Goal: Task Accomplishment & Management: Manage account settings

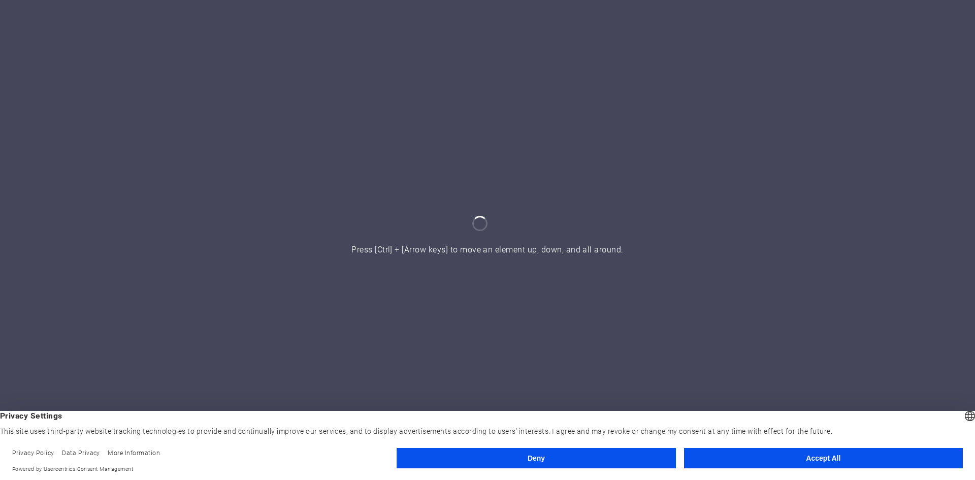
click at [796, 459] on button "Accept All" at bounding box center [823, 458] width 279 height 20
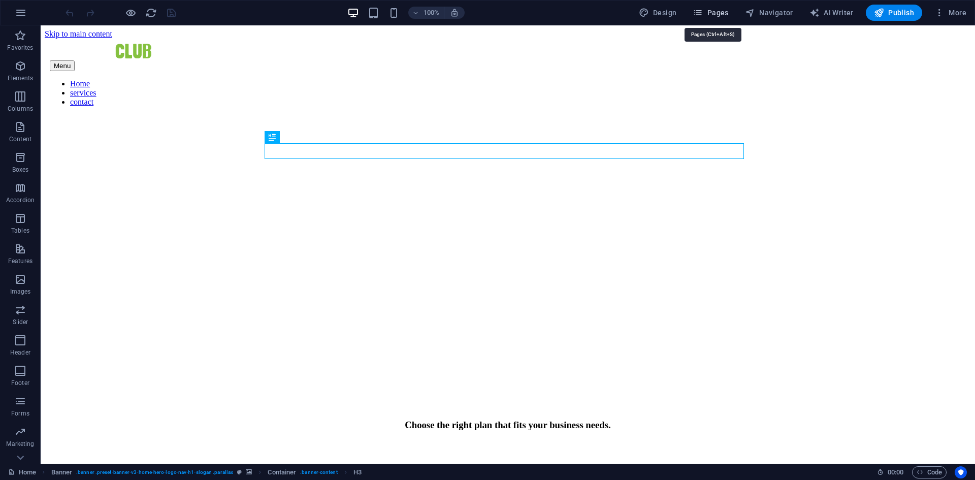
click at [719, 14] on span "Pages" at bounding box center [711, 13] width 36 height 10
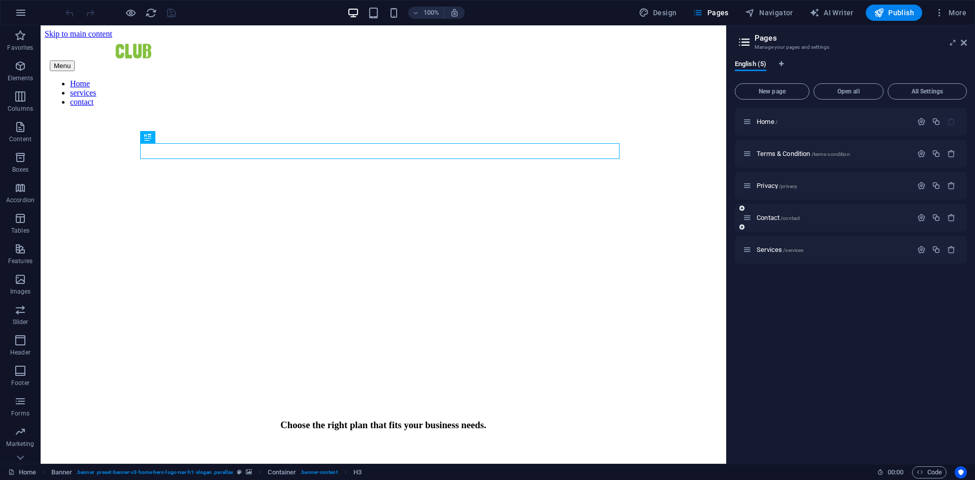
click at [774, 223] on div "Contact /contact" at bounding box center [827, 218] width 169 height 12
click at [773, 217] on span "Contact /contact" at bounding box center [778, 218] width 43 height 8
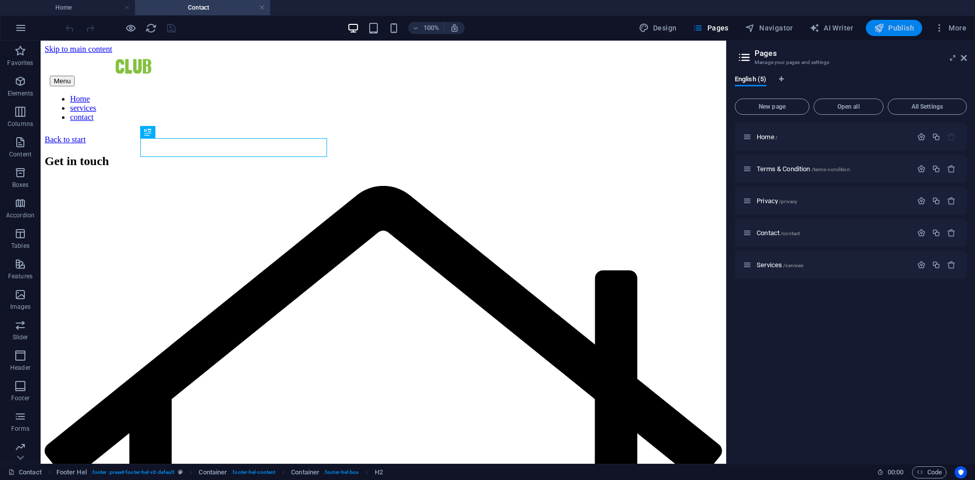
click at [884, 29] on icon "button" at bounding box center [879, 28] width 10 height 10
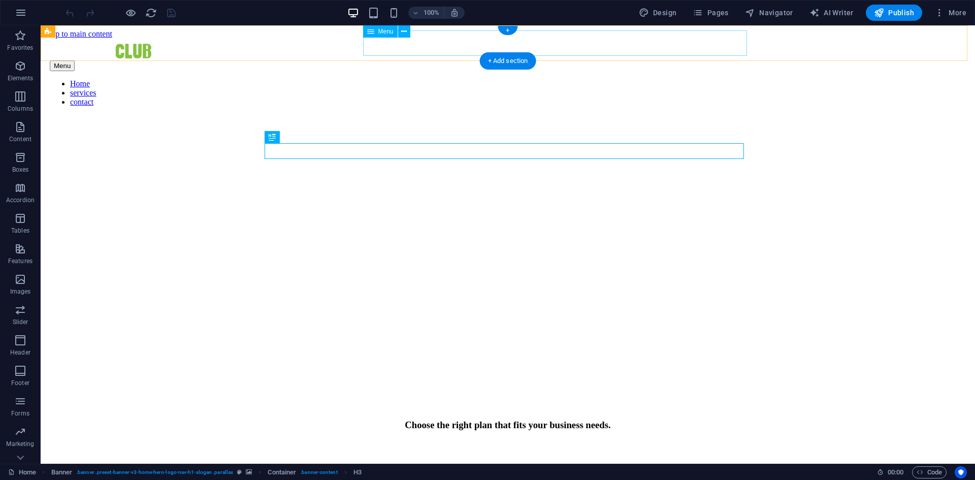
click at [713, 79] on nav "Home services contact" at bounding box center [508, 92] width 916 height 27
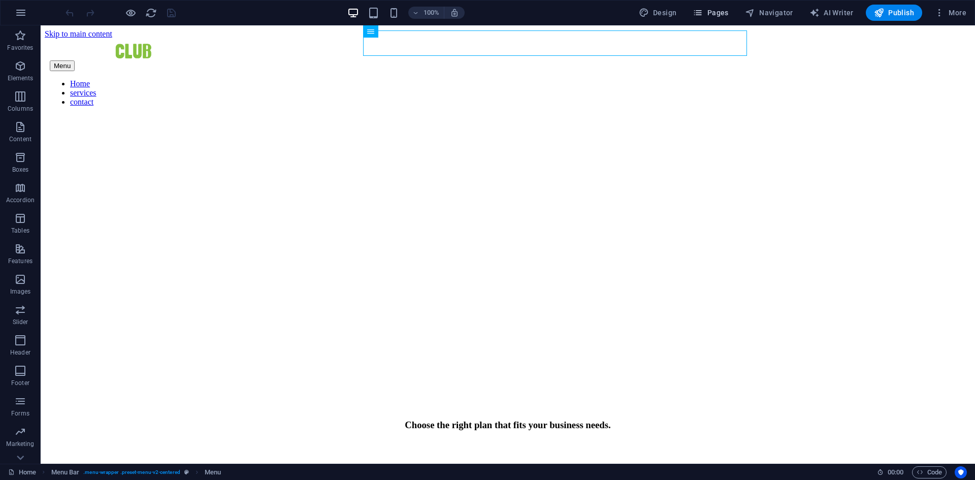
click at [713, 13] on span "Pages" at bounding box center [711, 13] width 36 height 10
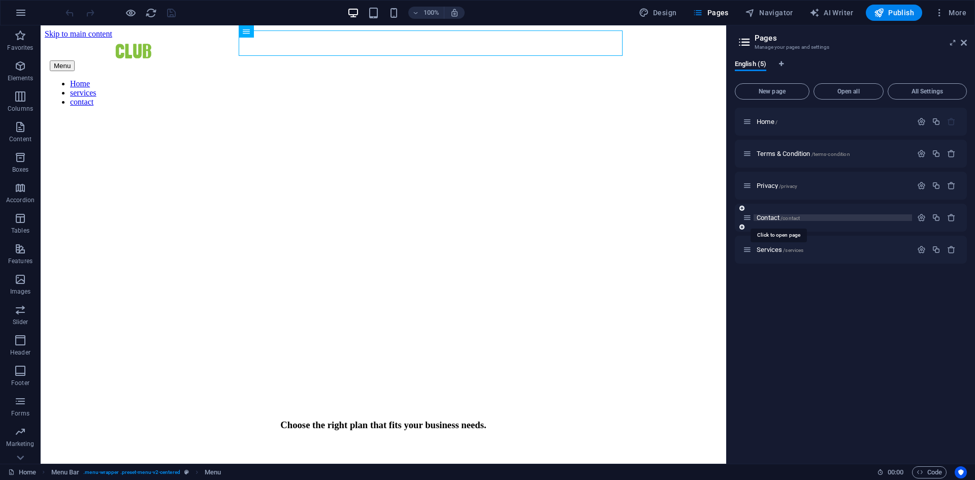
click at [763, 214] on span "Contact /contact" at bounding box center [778, 218] width 43 height 8
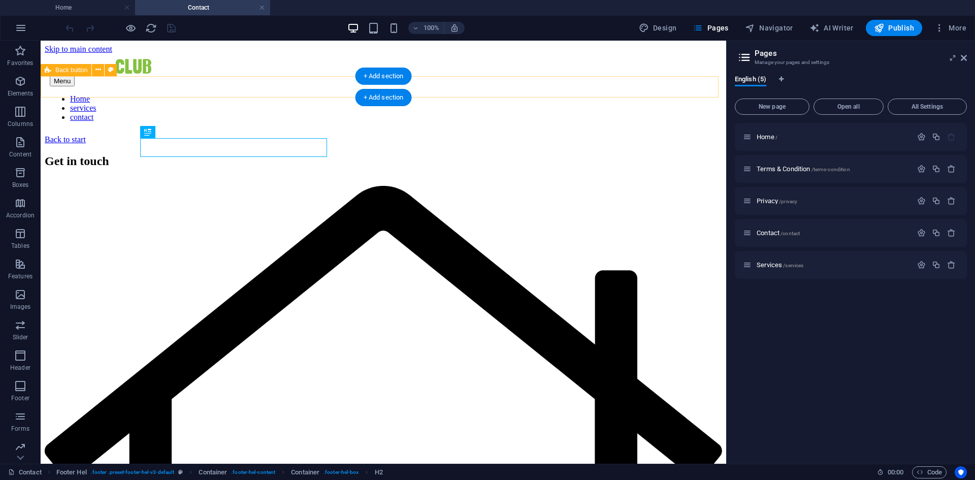
click at [72, 135] on div "Back to start" at bounding box center [384, 139] width 678 height 9
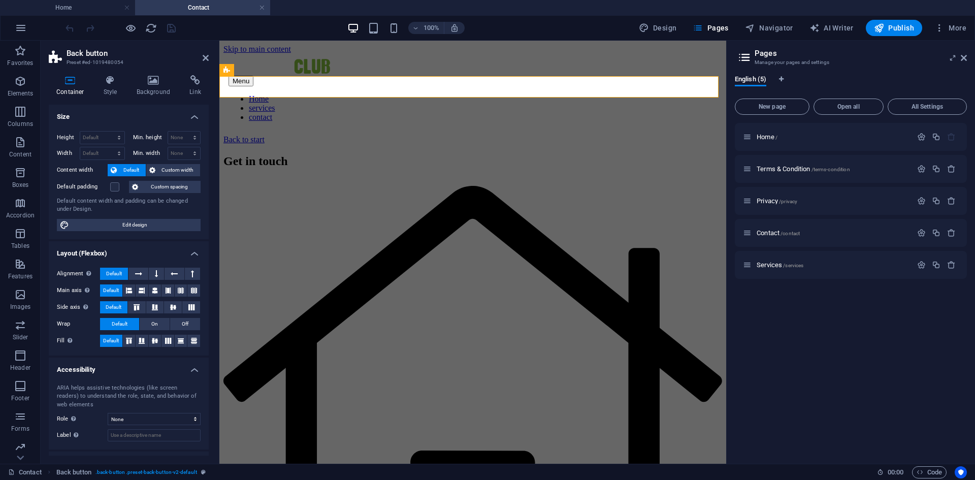
scroll to position [43, 0]
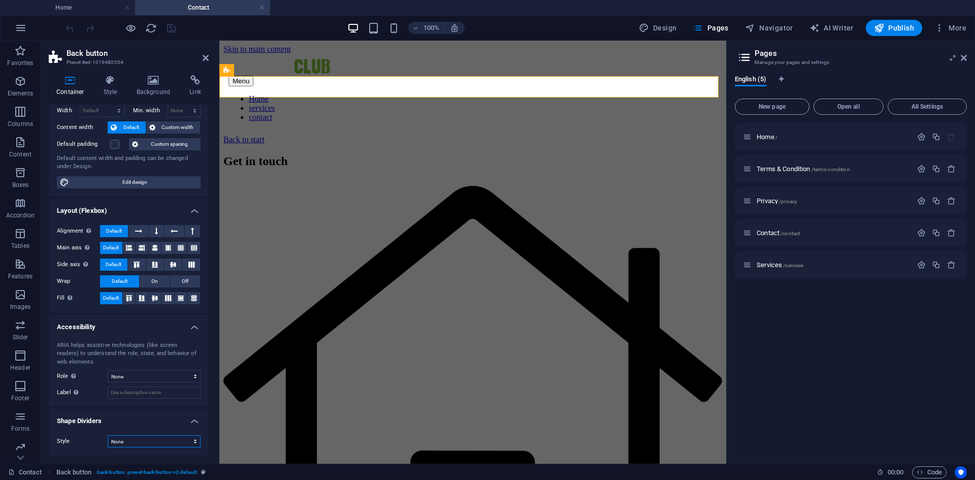
click at [162, 441] on select "None Triangle Square Diagonal Polygon 1 Polygon 2 Zigzag Multiple Zigzags Waves…" at bounding box center [154, 441] width 93 height 12
click at [108, 435] on select "None Triangle Square Diagonal Polygon 1 Polygon 2 Zigzag Multiple Zigzags Waves…" at bounding box center [154, 441] width 93 height 12
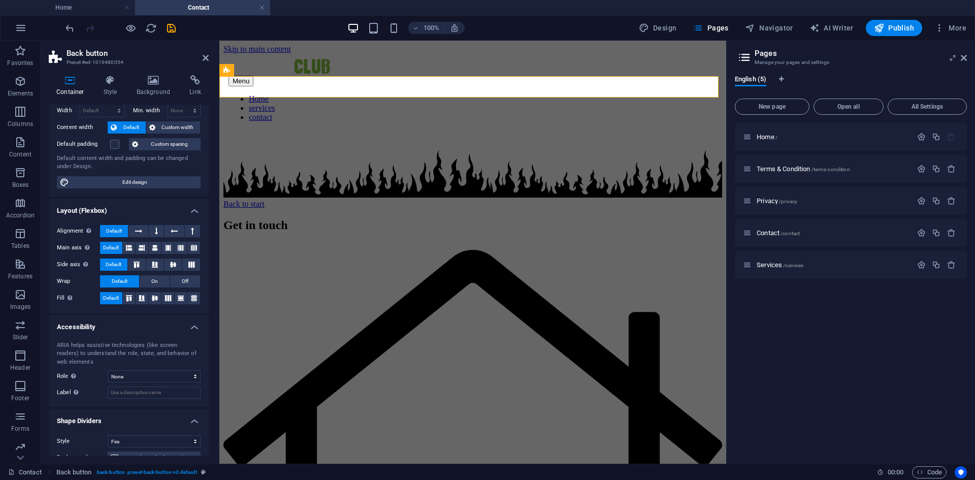
click at [143, 436] on select "None Triangle Square Diagonal Polygon 1 Polygon 2 Zigzag Multiple Zigzags Waves…" at bounding box center [154, 441] width 93 height 12
select select "none"
click at [108, 435] on select "None Triangle Square Diagonal Polygon 1 Polygon 2 Zigzag Multiple Zigzags Waves…" at bounding box center [154, 441] width 93 height 12
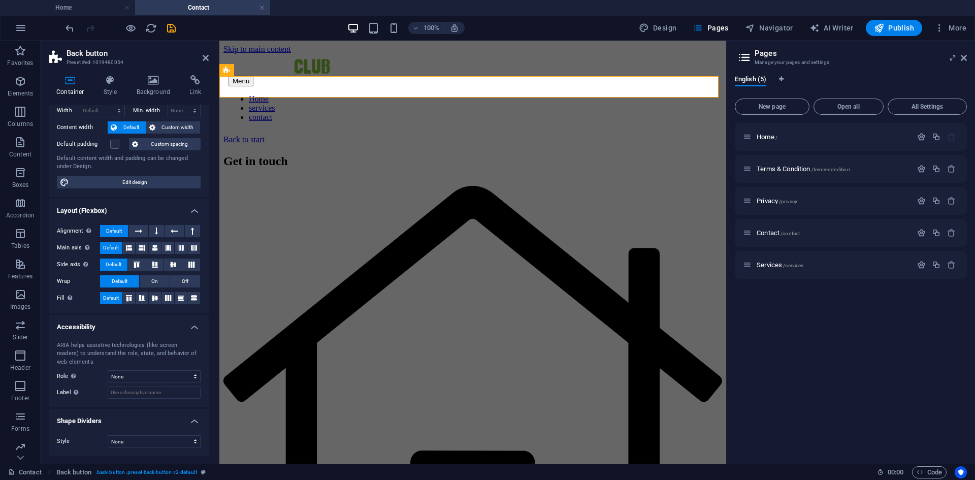
click at [162, 197] on ul "Size Height Default px rem % vh vw Min. height None px rem % vh vw Width Defaul…" at bounding box center [129, 259] width 160 height 394
click at [123, 382] on select "None Alert Article Banner Comment Complementary Dialog Footer Header Marquee Pr…" at bounding box center [154, 376] width 93 height 12
click at [108, 370] on select "None Alert Article Banner Comment Complementary Dialog Footer Header Marquee Pr…" at bounding box center [154, 376] width 93 height 12
click at [140, 379] on select "None Alert Article Banner Comment Complementary Dialog Footer Header Marquee Pr…" at bounding box center [154, 376] width 93 height 12
select select "none"
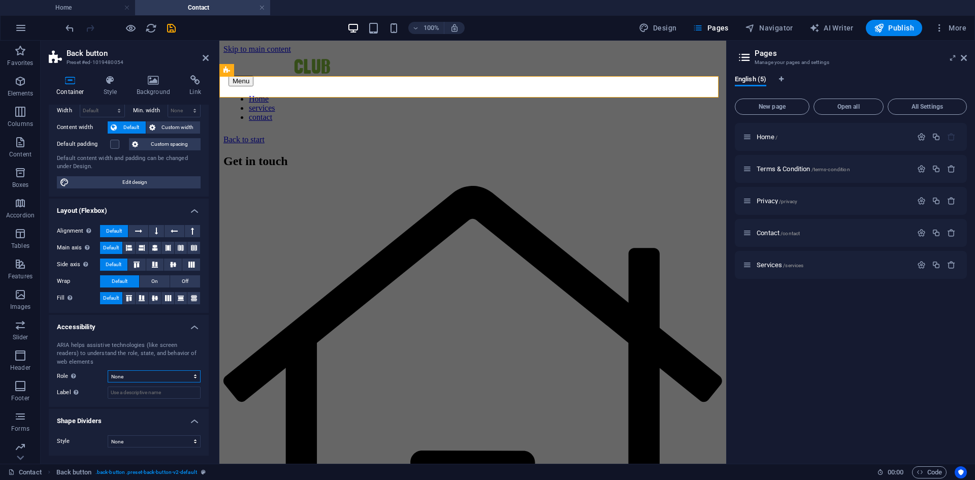
click at [108, 370] on select "None Alert Article Banner Comment Complementary Dialog Footer Header Marquee Pr…" at bounding box center [154, 376] width 93 height 12
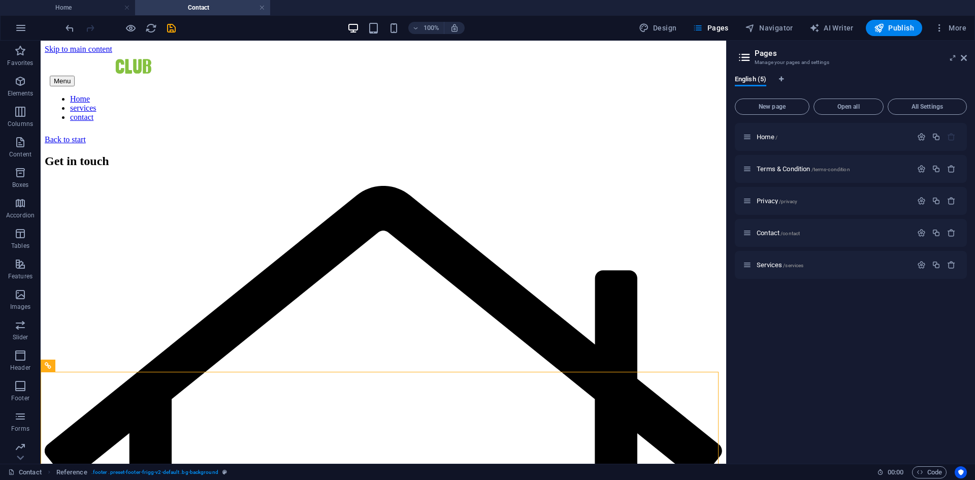
click at [967, 59] on aside "Pages Manage your pages and settings English (5) New page Open all All Settings…" at bounding box center [850, 252] width 249 height 423
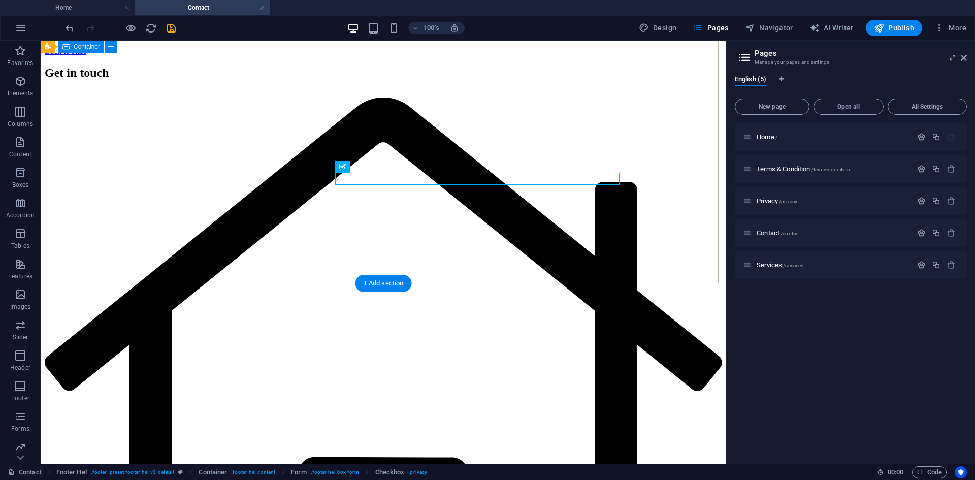
scroll to position [0, 0]
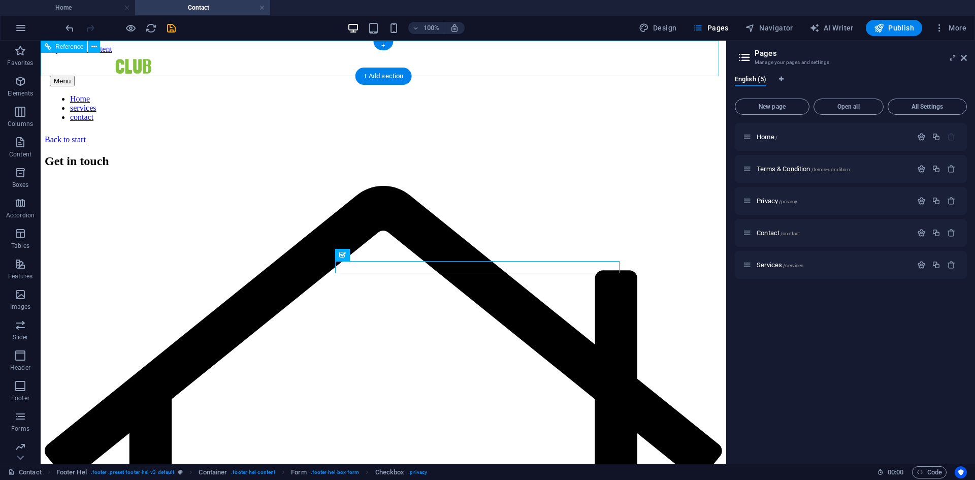
click at [352, 94] on nav "Home services contact" at bounding box center [384, 107] width 668 height 27
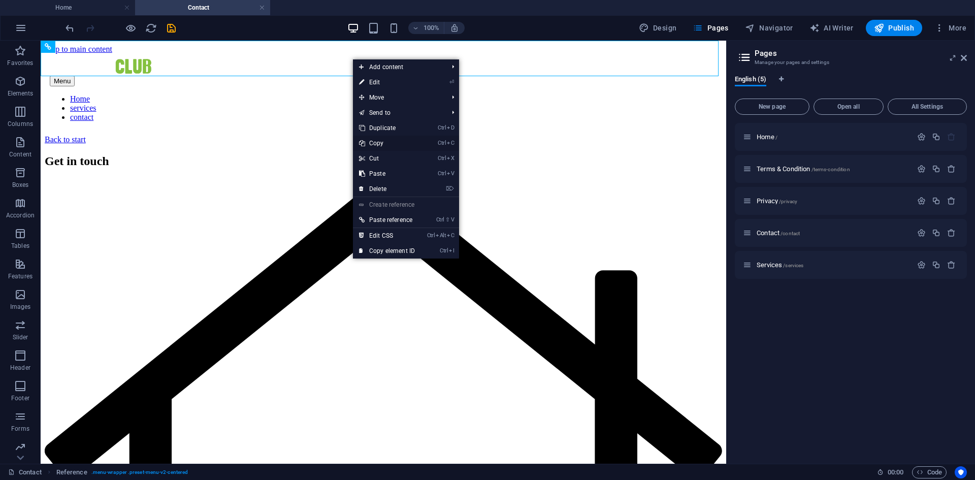
click at [400, 139] on link "Ctrl C Copy" at bounding box center [387, 143] width 68 height 15
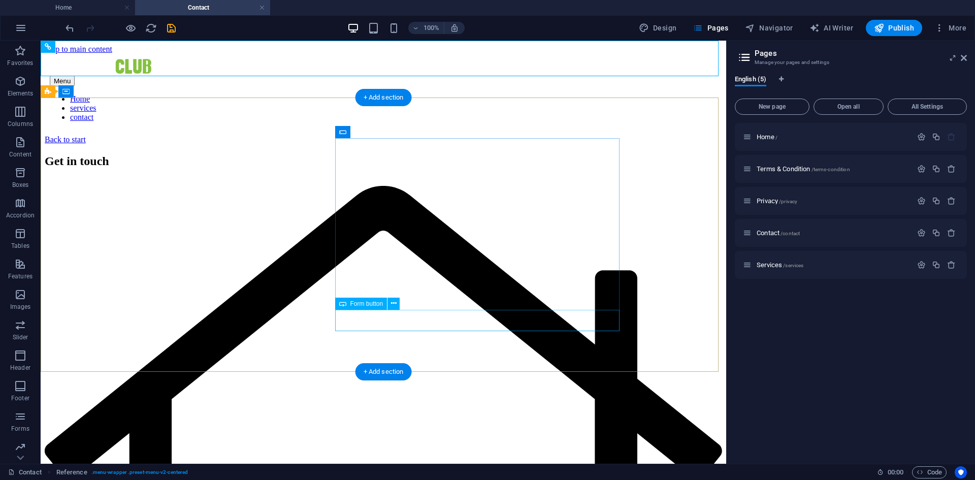
scroll to position [88, 0]
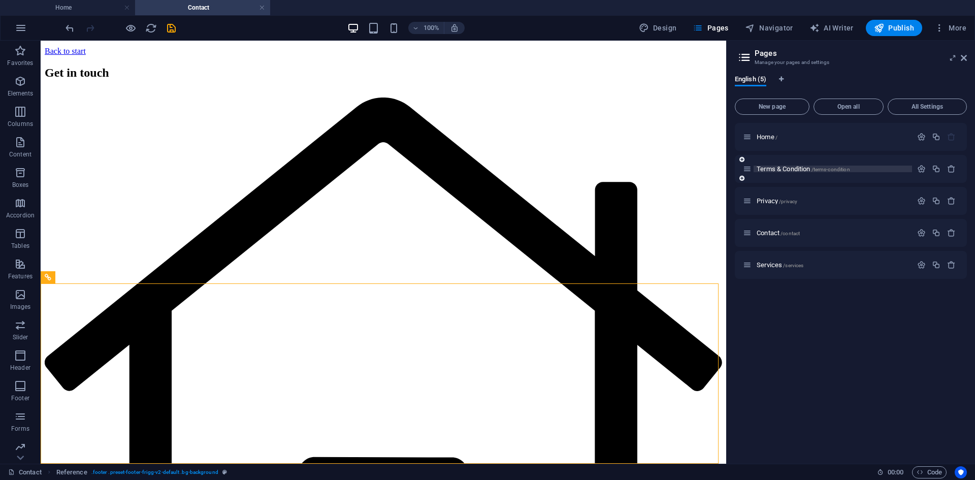
click at [785, 166] on span "Terms & Condition /terms-condition" at bounding box center [803, 169] width 93 height 8
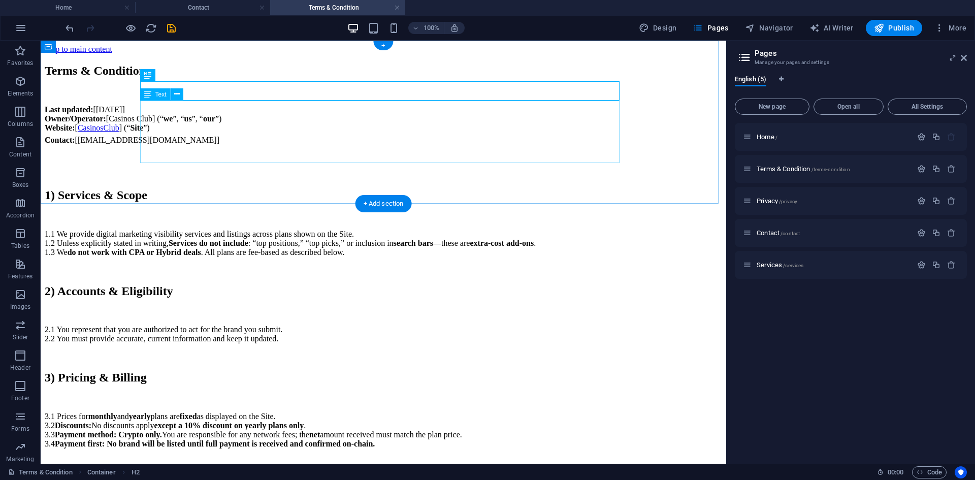
scroll to position [0, 0]
click at [383, 45] on div "+" at bounding box center [383, 45] width 20 height 9
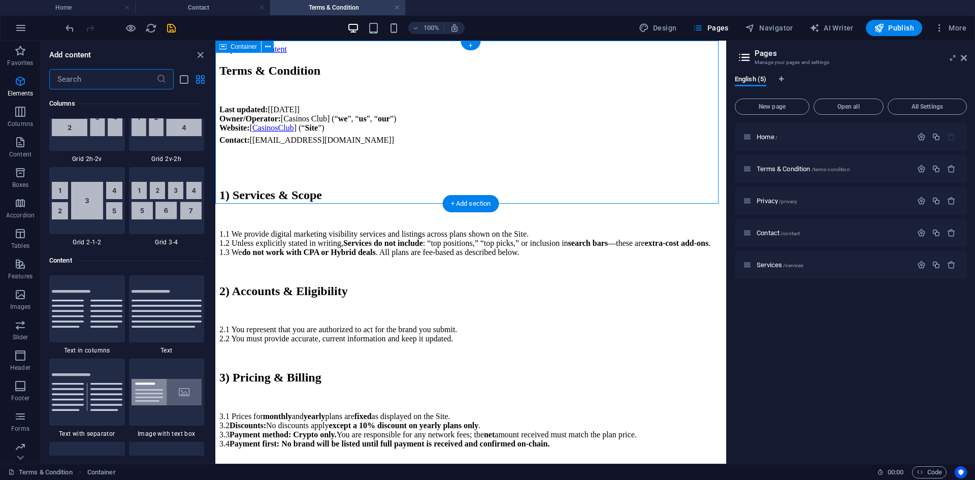
scroll to position [1778, 0]
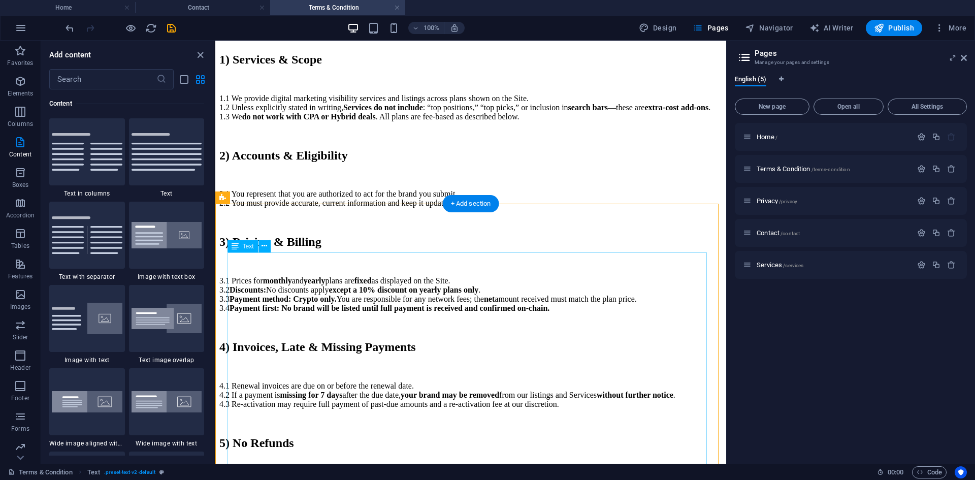
scroll to position [0, 0]
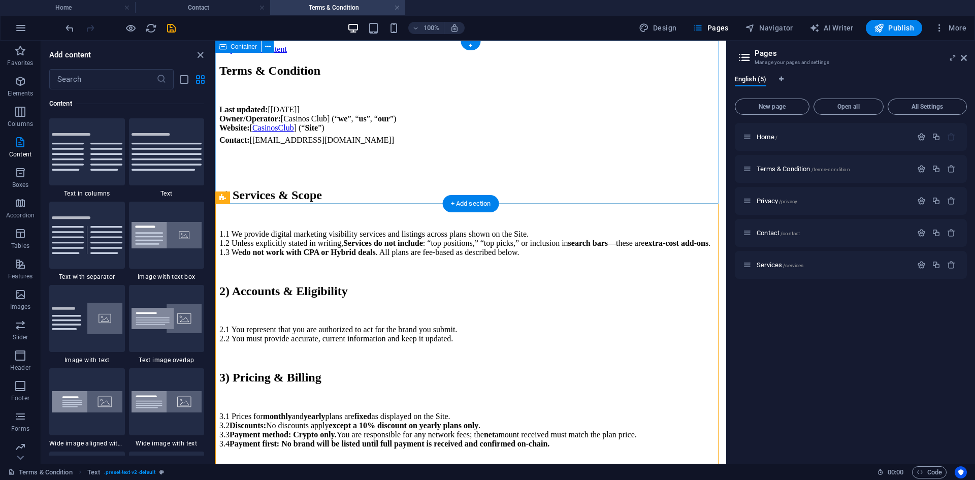
click at [314, 64] on div "Terms & Condition Last updated: [[DATE]] Owner/Operator: [Casinos Club] (“ we ”…" at bounding box center [470, 104] width 503 height 81
click at [318, 64] on div "Terms & Condition Last updated: [[DATE]] Owner/Operator: [Casinos Club] (“ we ”…" at bounding box center [470, 104] width 503 height 81
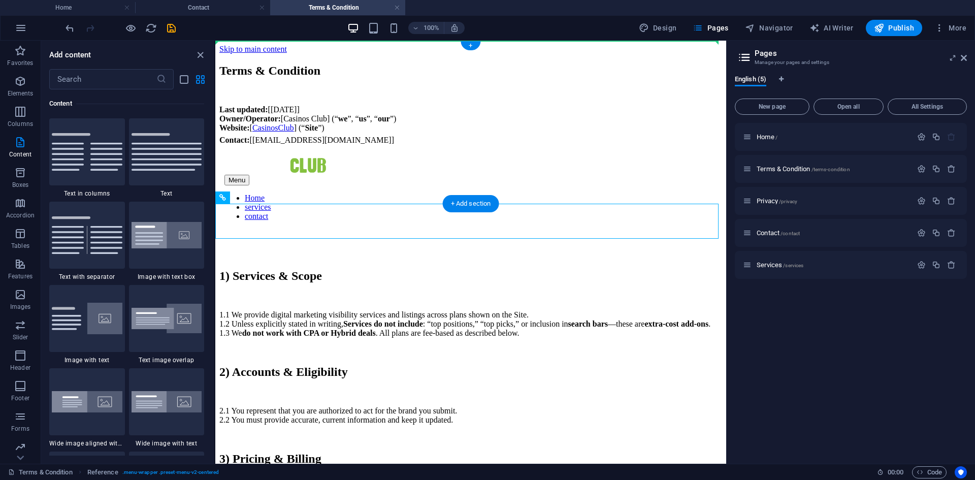
drag, startPoint x: 347, startPoint y: 210, endPoint x: 319, endPoint y: 50, distance: 163.1
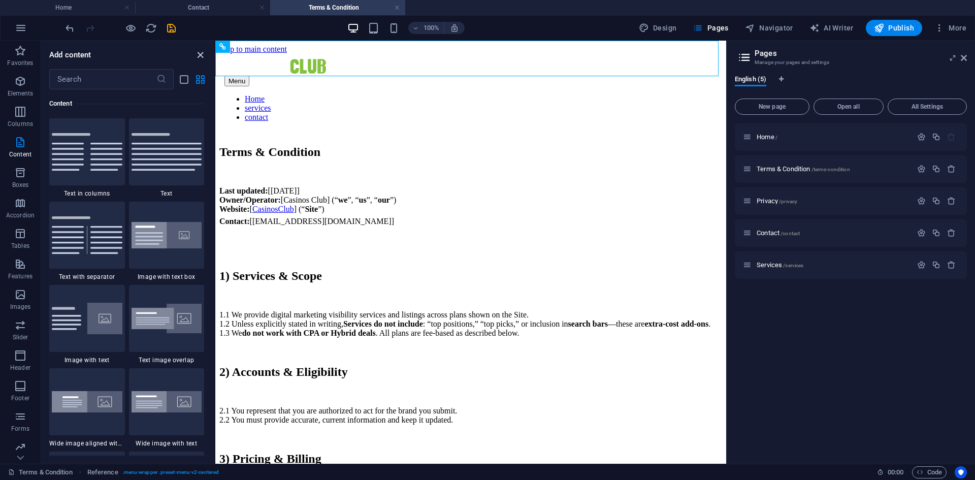
click at [198, 53] on icon "close panel" at bounding box center [201, 55] width 12 height 12
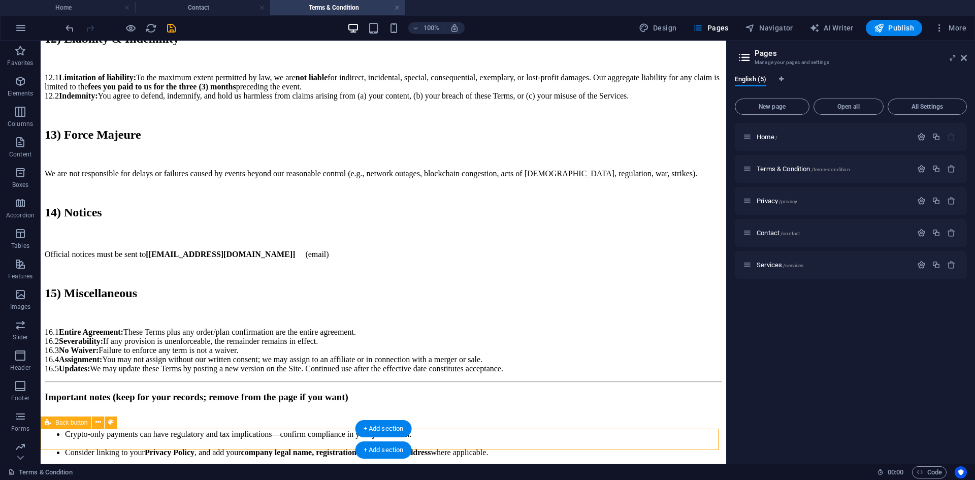
scroll to position [1234, 0]
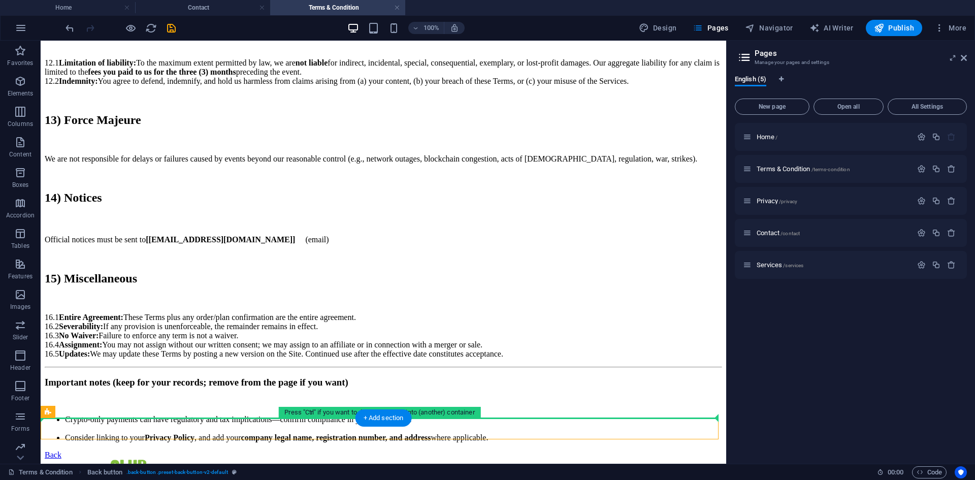
drag, startPoint x: 107, startPoint y: 439, endPoint x: 117, endPoint y: 369, distance: 70.8
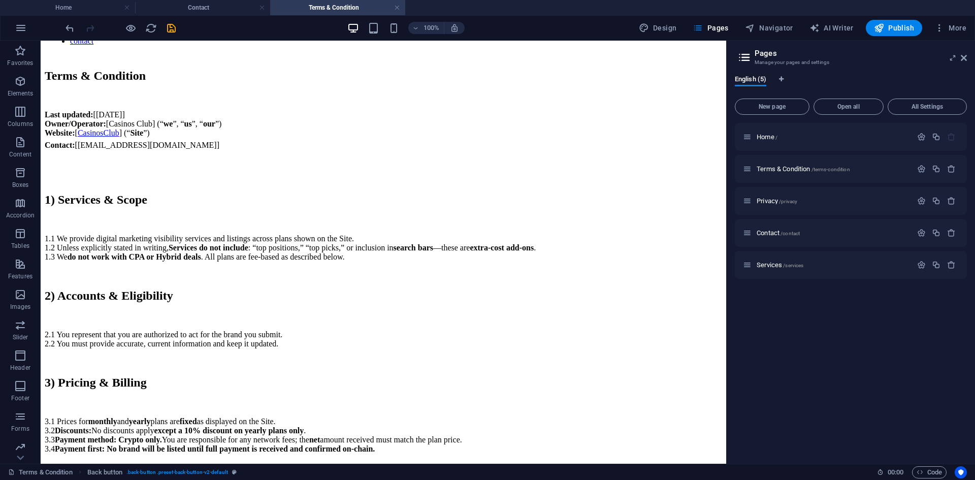
scroll to position [0, 0]
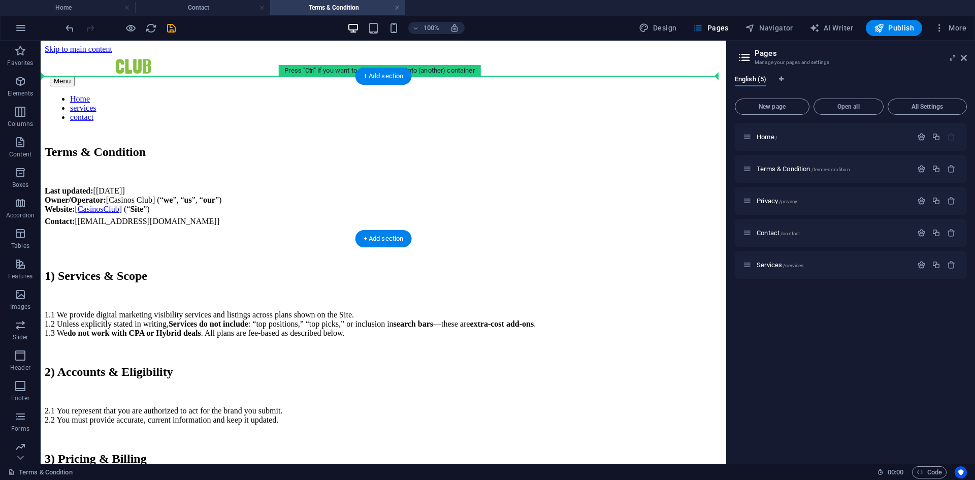
drag, startPoint x: 139, startPoint y: 459, endPoint x: 137, endPoint y: 80, distance: 378.5
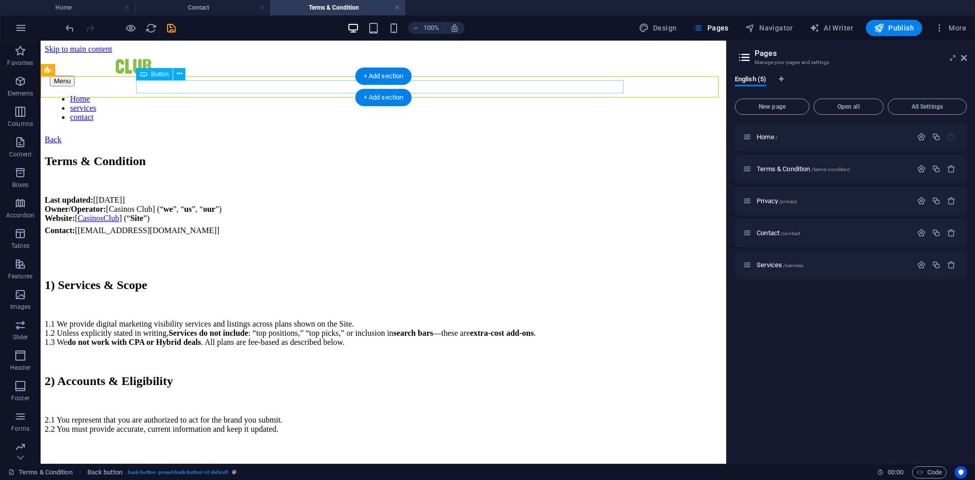
click at [202, 135] on div "Back" at bounding box center [384, 139] width 678 height 9
click at [188, 135] on div "Back" at bounding box center [384, 139] width 678 height 9
select select
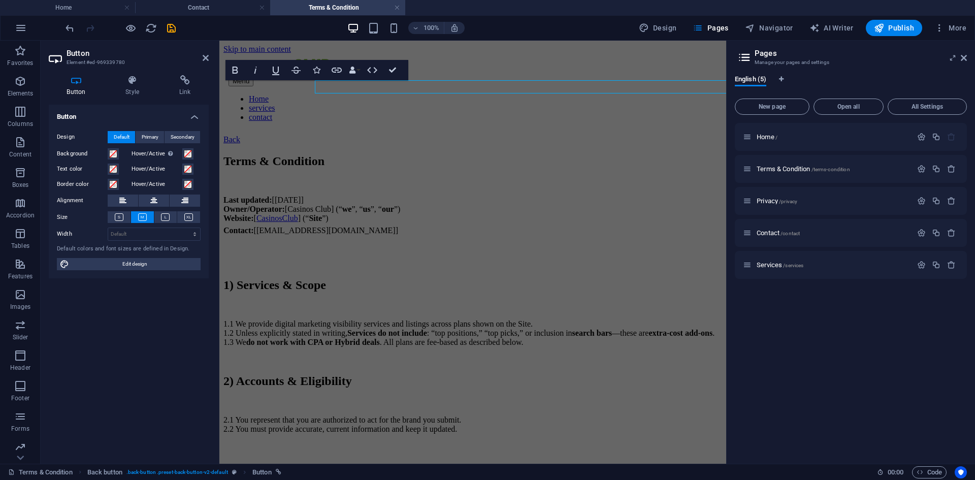
click at [188, 87] on h4 "Link" at bounding box center [185, 85] width 48 height 21
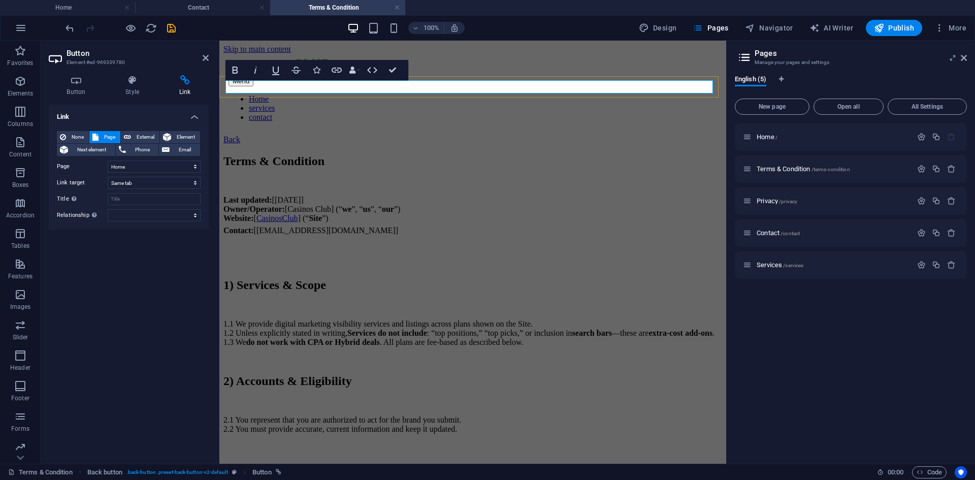
click at [275, 135] on div "Back" at bounding box center [473, 139] width 499 height 9
click at [171, 26] on icon "save" at bounding box center [172, 28] width 12 height 12
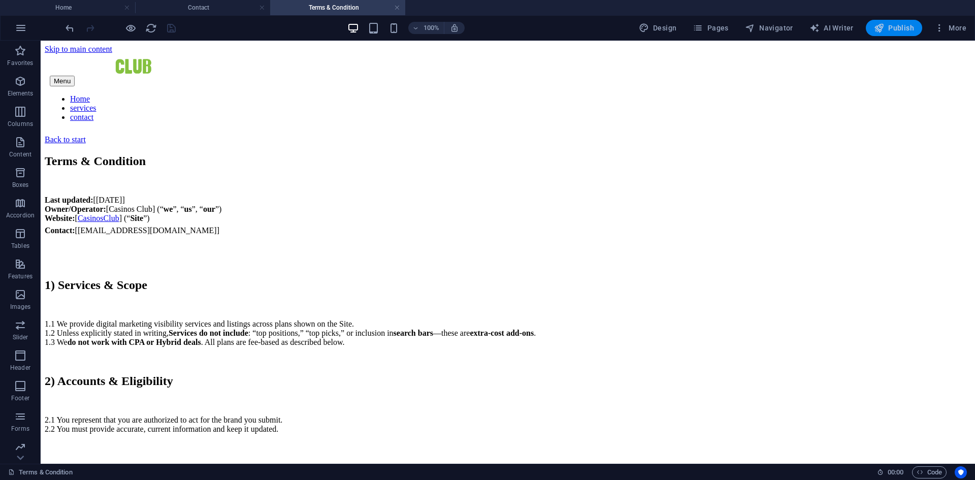
click at [893, 24] on span "Publish" at bounding box center [894, 28] width 40 height 10
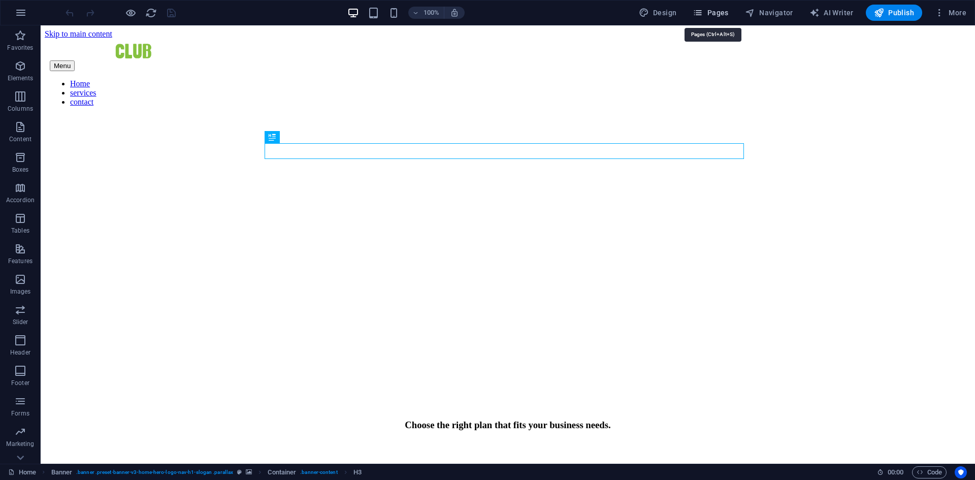
click at [715, 18] on button "Pages" at bounding box center [711, 13] width 44 height 16
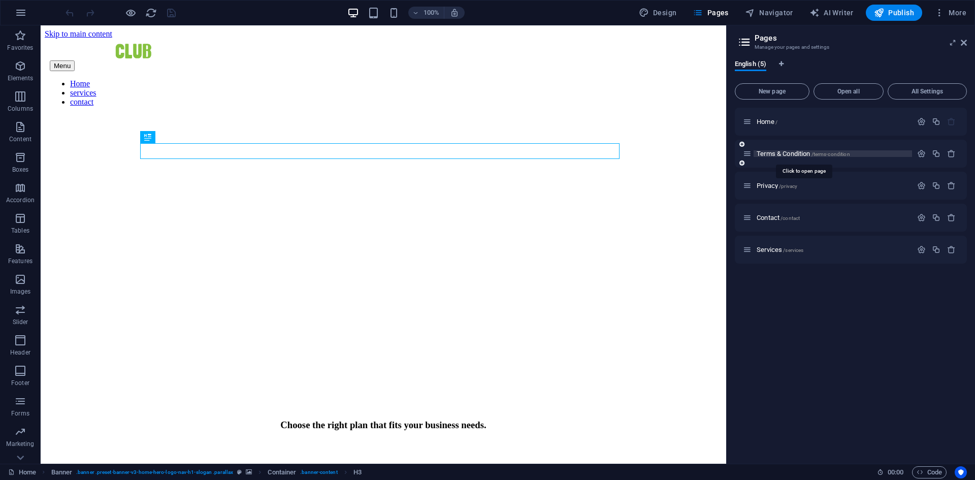
click at [777, 153] on span "Terms & Condition /terms-condition" at bounding box center [803, 154] width 93 height 8
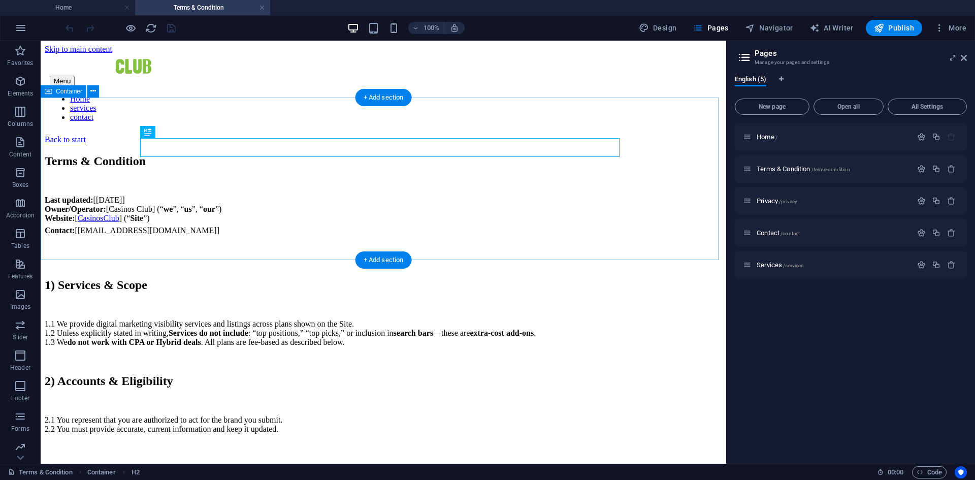
click at [87, 154] on div "Terms & Condition Last updated: [[DATE]] Owner/Operator: [Casinos Club] (“ we ”…" at bounding box center [384, 194] width 678 height 81
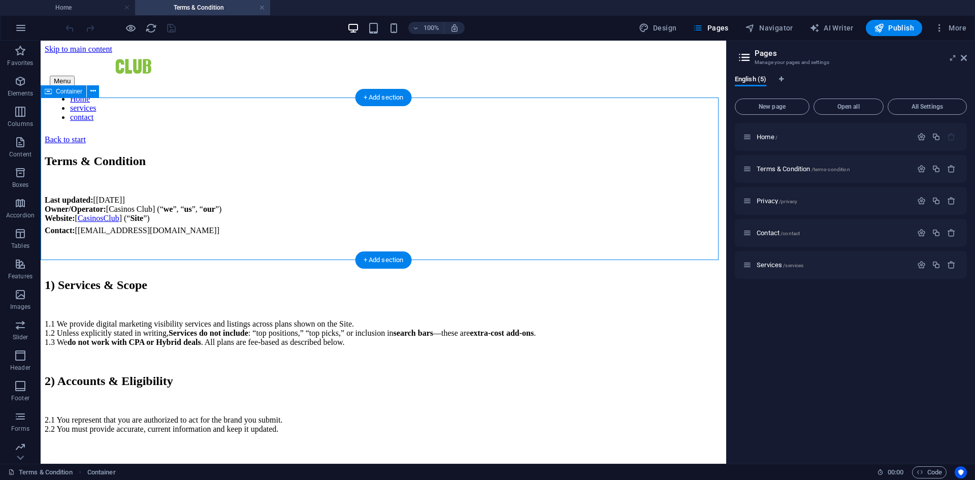
click at [87, 154] on div "Terms & Condition Last updated: [[DATE]] Owner/Operator: [Casinos Club] (“ we ”…" at bounding box center [384, 194] width 678 height 81
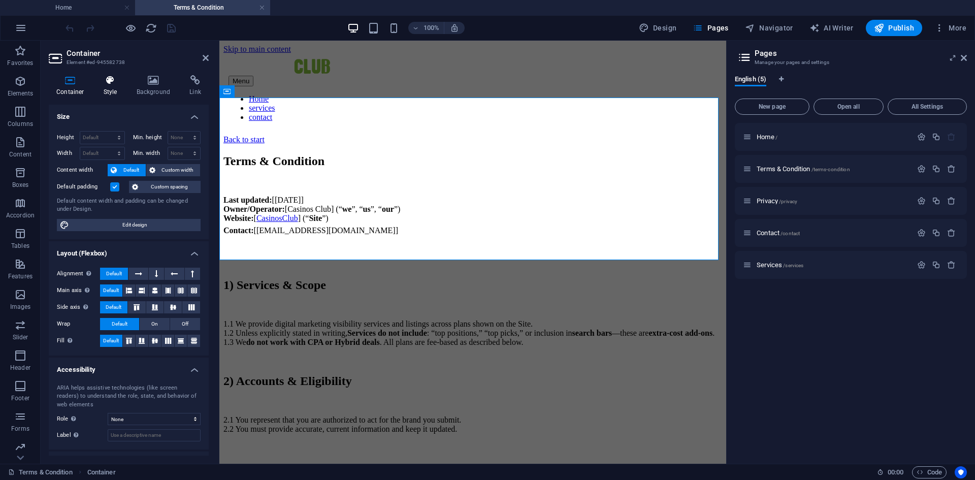
click at [108, 80] on icon at bounding box center [110, 80] width 29 height 10
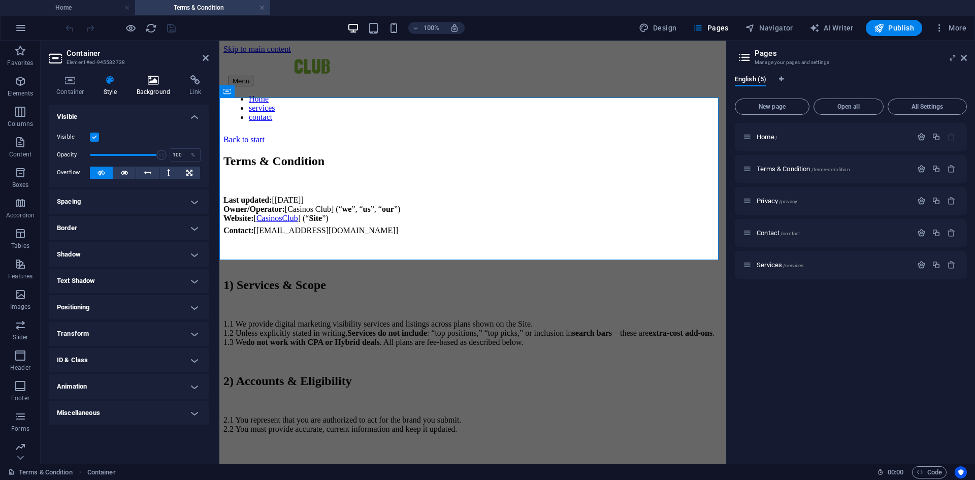
click at [143, 82] on icon at bounding box center [153, 80] width 49 height 10
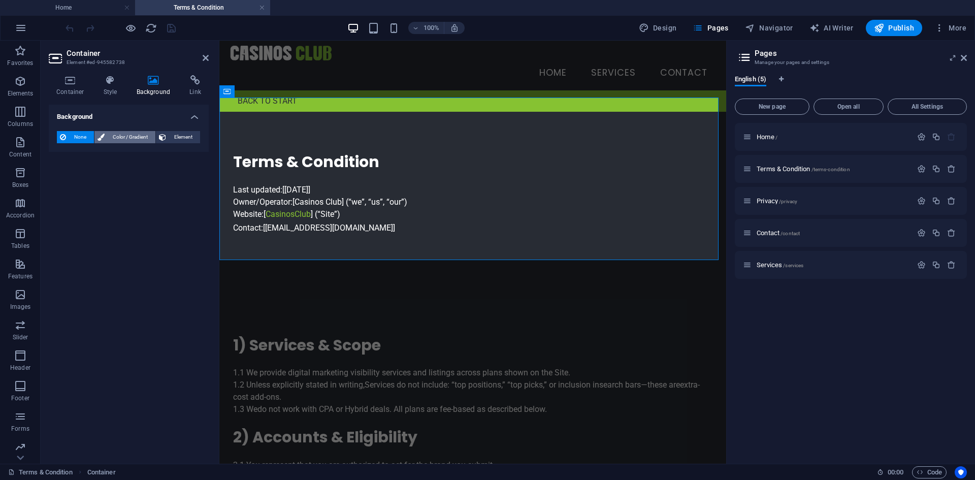
click at [120, 137] on span "Color / Gradient" at bounding box center [130, 137] width 45 height 12
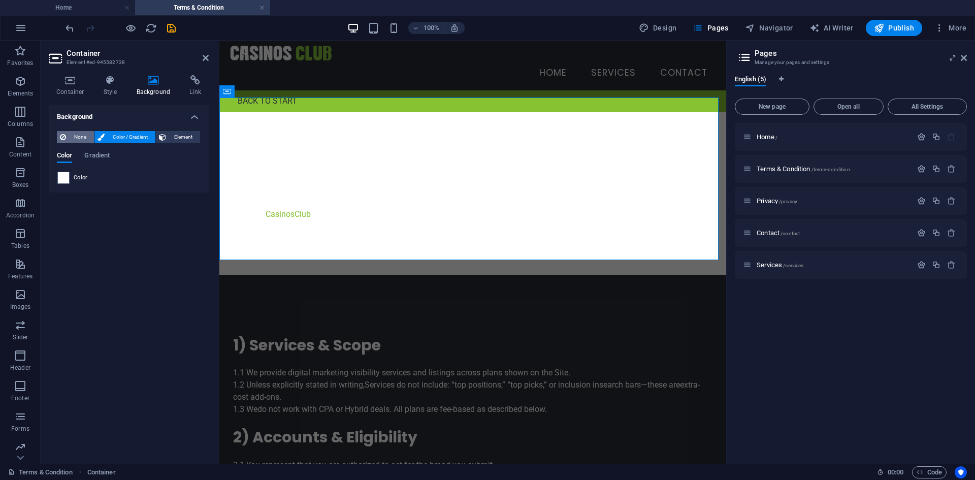
click at [81, 136] on span "None" at bounding box center [80, 137] width 22 height 12
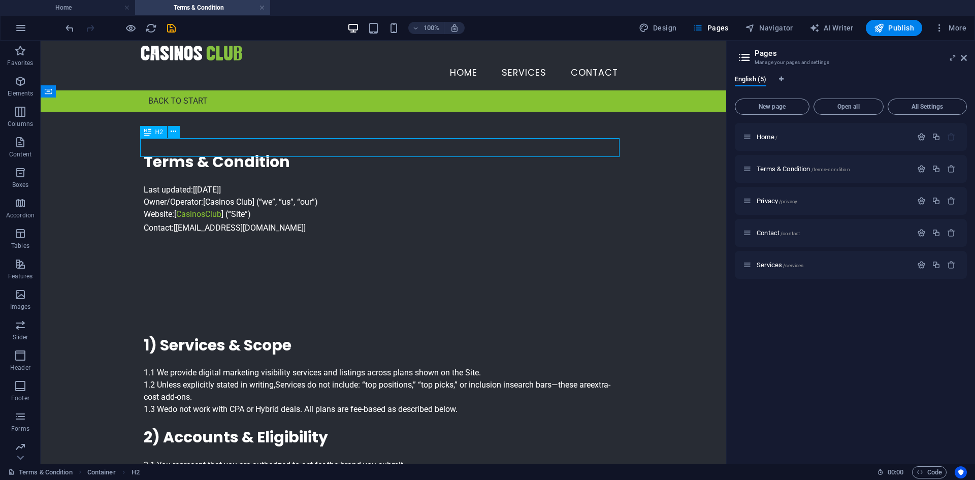
drag, startPoint x: 50, startPoint y: 145, endPoint x: 275, endPoint y: 151, distance: 224.6
click at [275, 152] on div "Terms & Condition" at bounding box center [384, 161] width 480 height 19
click at [269, 152] on div "Terms & Condition" at bounding box center [384, 161] width 480 height 19
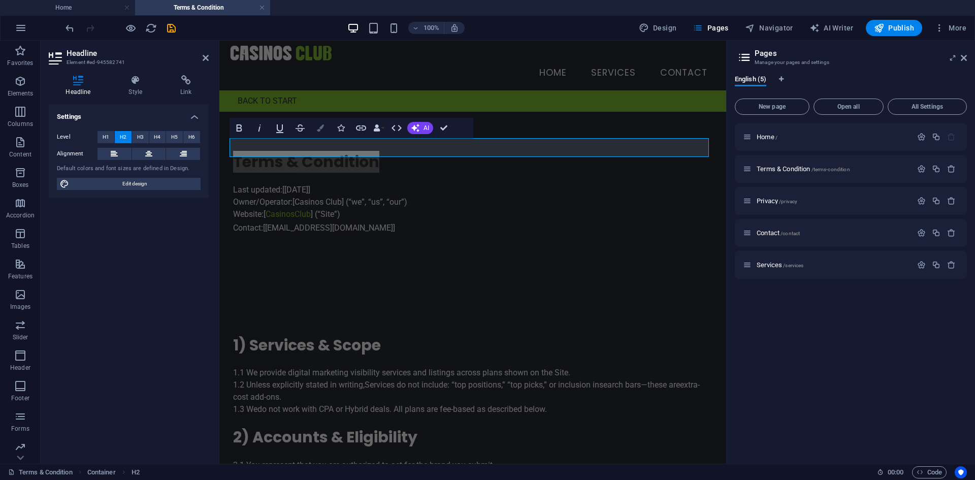
click at [315, 126] on button "Colors" at bounding box center [320, 128] width 19 height 20
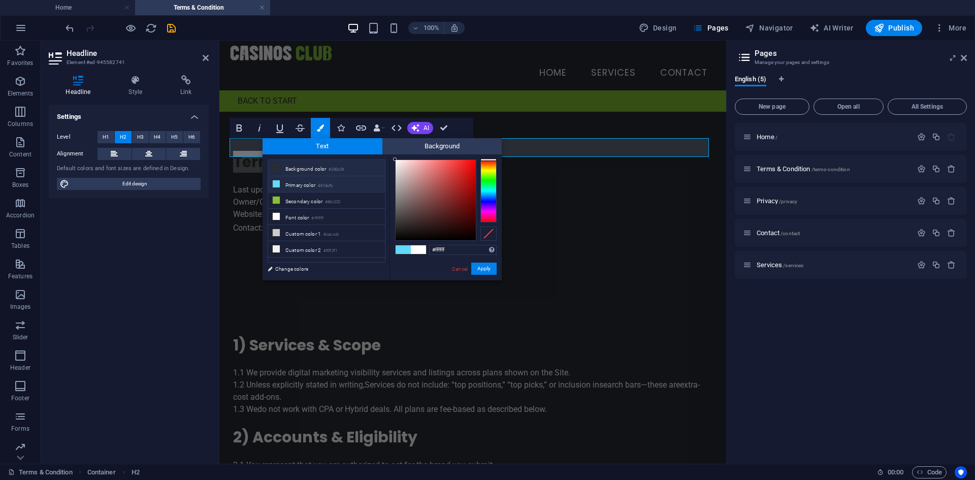
click at [302, 169] on li "Background color #282c34" at bounding box center [326, 168] width 117 height 16
type input "#282c34"
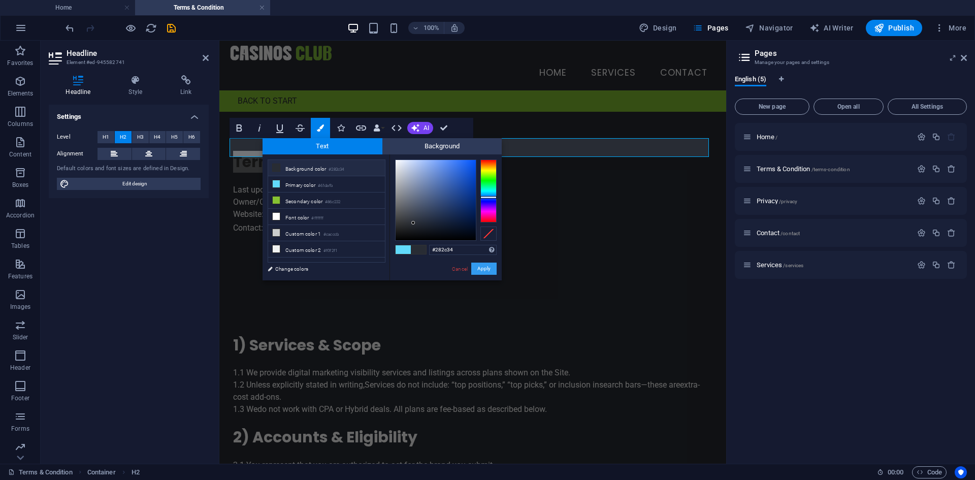
click at [487, 271] on button "Apply" at bounding box center [483, 269] width 25 height 12
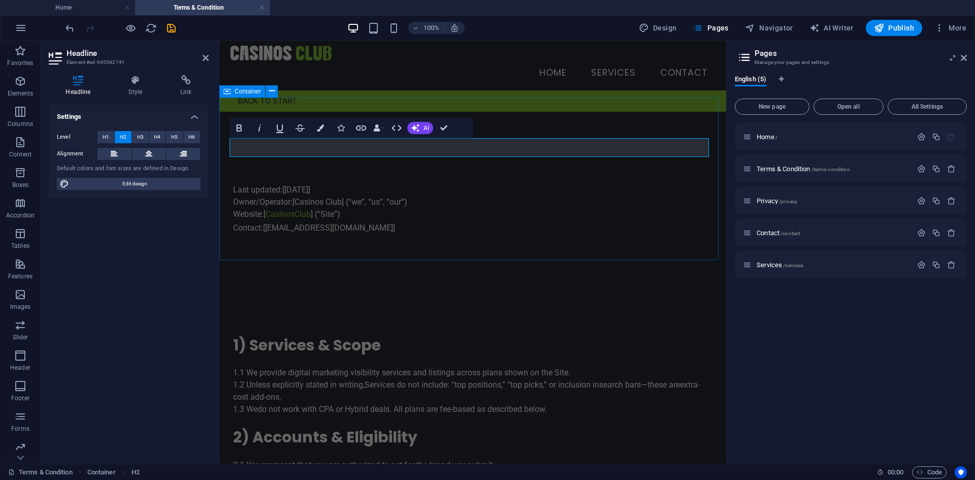
click at [442, 239] on div "Terms & Condition Last updated: [[DATE]] Owner/Operator: [Casinos Club] (“ we ”…" at bounding box center [472, 193] width 507 height 163
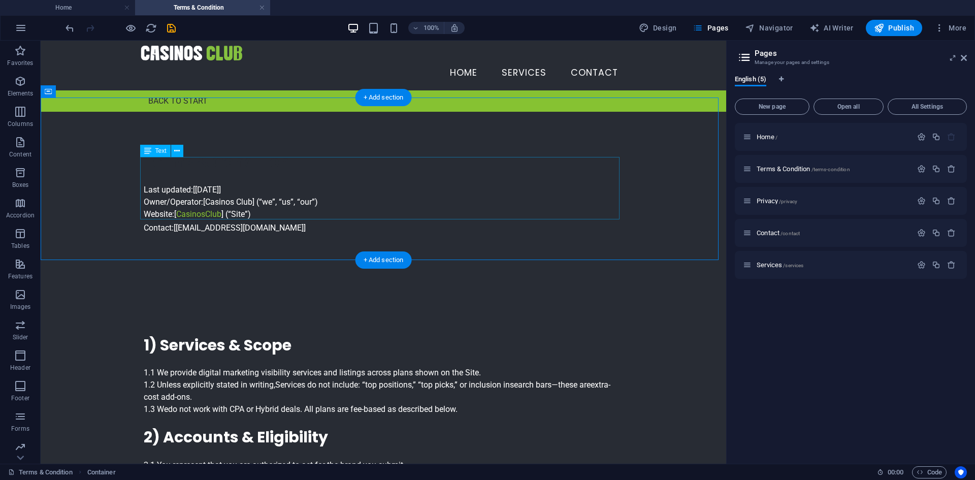
click at [422, 217] on div "Last updated: [[DATE]] Owner/Operator: [Casinos Club] (“ we ”, “ us ”, “ our ”)…" at bounding box center [384, 203] width 480 height 62
click at [301, 216] on div "Last updated: [[DATE]] Owner/Operator: [Casinos Club] (“ we ”, “ us ”, “ our ”)…" at bounding box center [384, 203] width 480 height 62
click at [282, 212] on div "Last updated: [[DATE]] Owner/Operator: [Casinos Club] (“ we ”, “ us ”, “ our ”)…" at bounding box center [384, 203] width 480 height 62
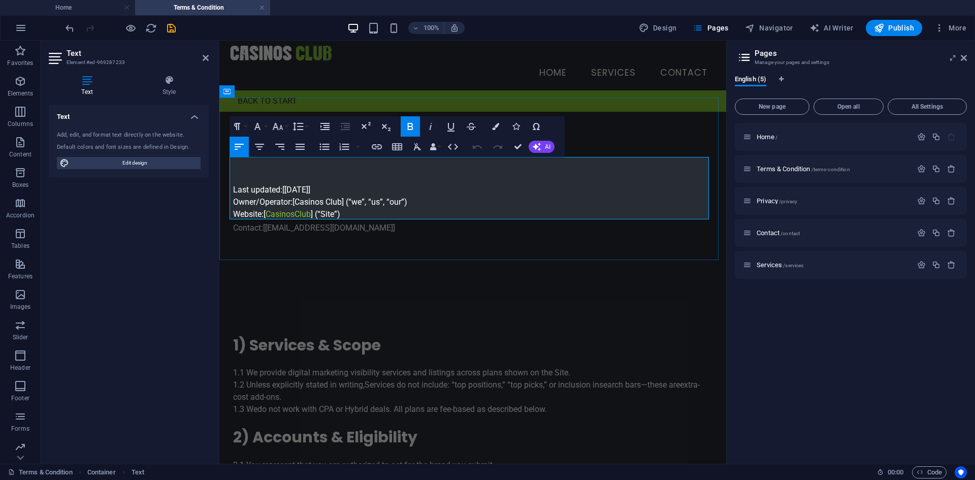
click at [360, 212] on p "Last updated: [[DATE]] Owner/Operator: [Casinos Club] (“ we ”, “ us ”, “ our ”)…" at bounding box center [473, 209] width 480 height 50
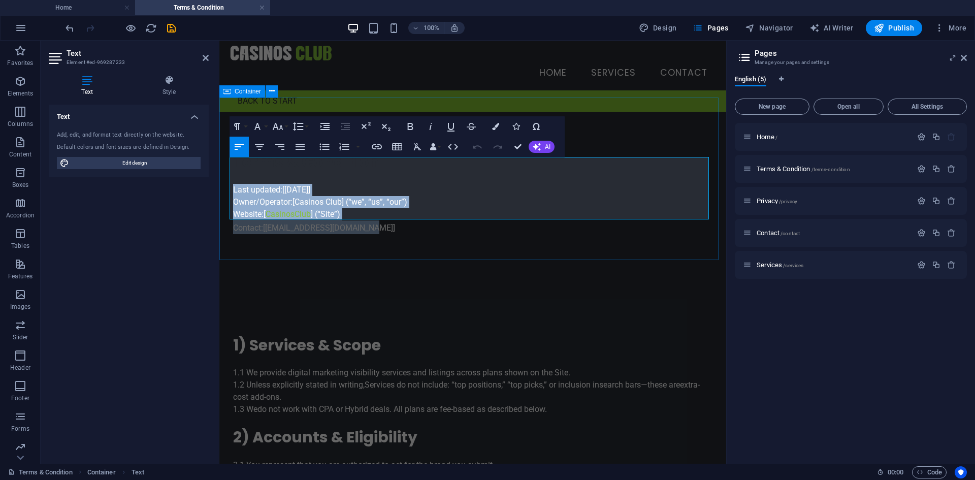
drag, startPoint x: 366, startPoint y: 213, endPoint x: 226, endPoint y: 179, distance: 144.2
click at [226, 179] on div "Terms & Condition Last updated: [[DATE]] Owner/Operator: [Casinos Club] (“ we ”…" at bounding box center [472, 193] width 507 height 163
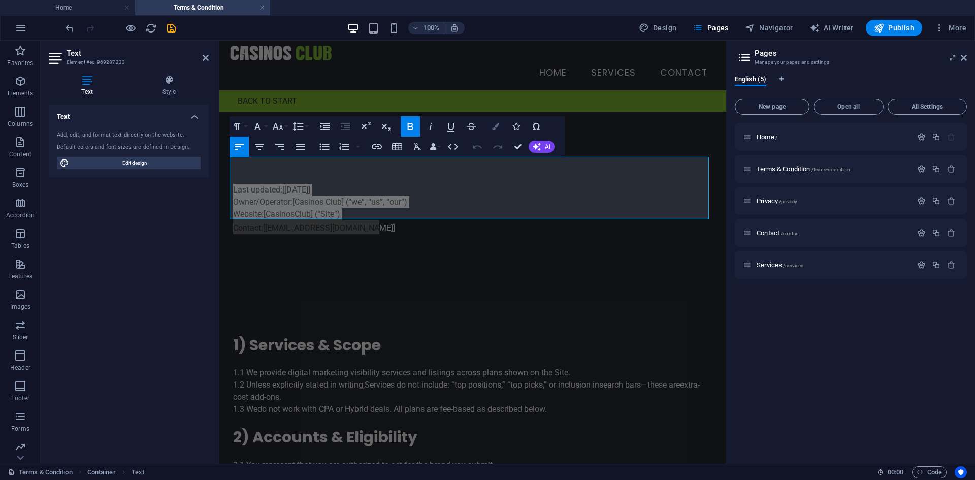
click at [497, 126] on icon "button" at bounding box center [495, 126] width 7 height 7
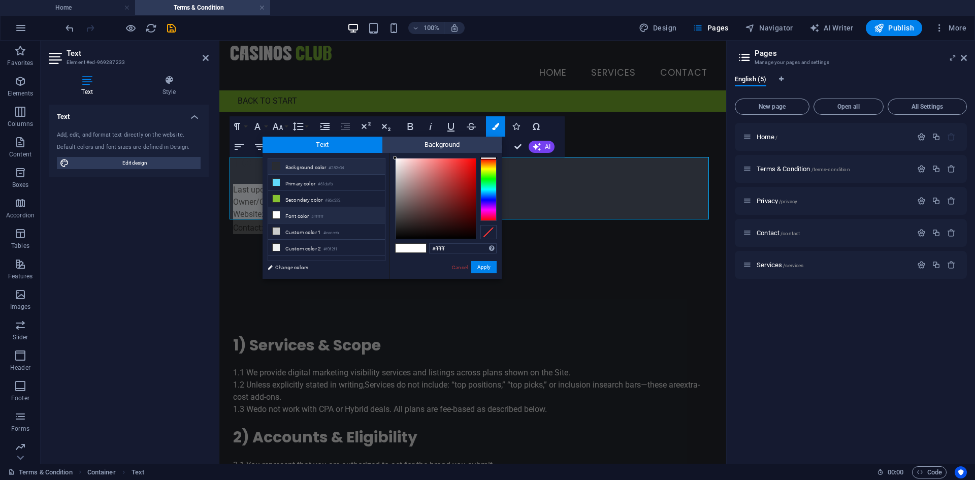
click at [326, 165] on li "Background color #282c34" at bounding box center [326, 167] width 117 height 16
type input "#282c34"
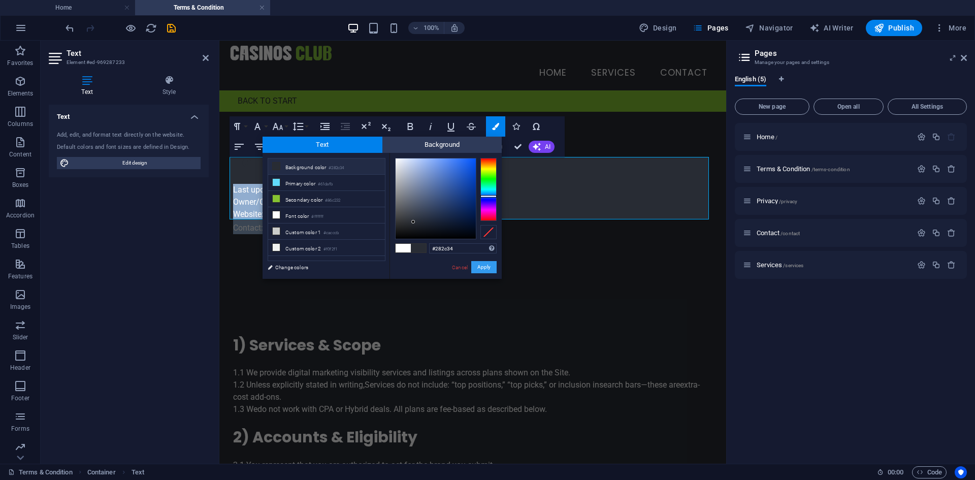
click at [485, 268] on button "Apply" at bounding box center [483, 267] width 25 height 12
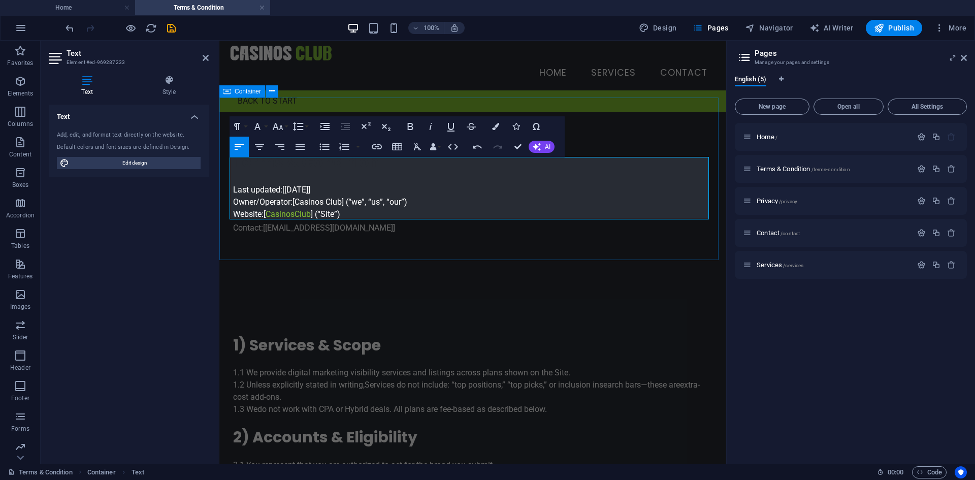
click at [438, 238] on div "Terms & Condition ​ ​ Last updated: [[DATE]] Owner/Operator: [Casinos Club] (“ …" at bounding box center [472, 193] width 507 height 163
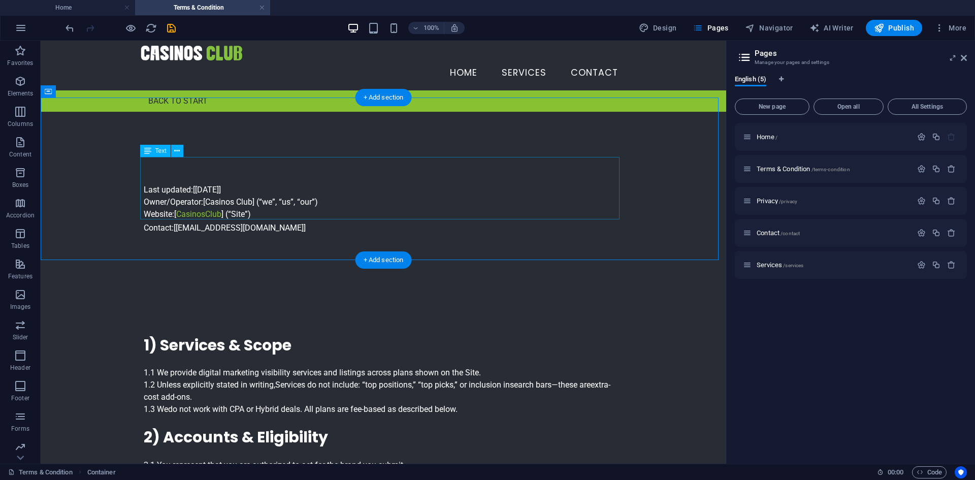
click at [294, 212] on div "Last updated: [[DATE]] Owner/Operator: [Casinos Club] (“ we ”, “ us ”, “ our ”)…" at bounding box center [384, 203] width 480 height 62
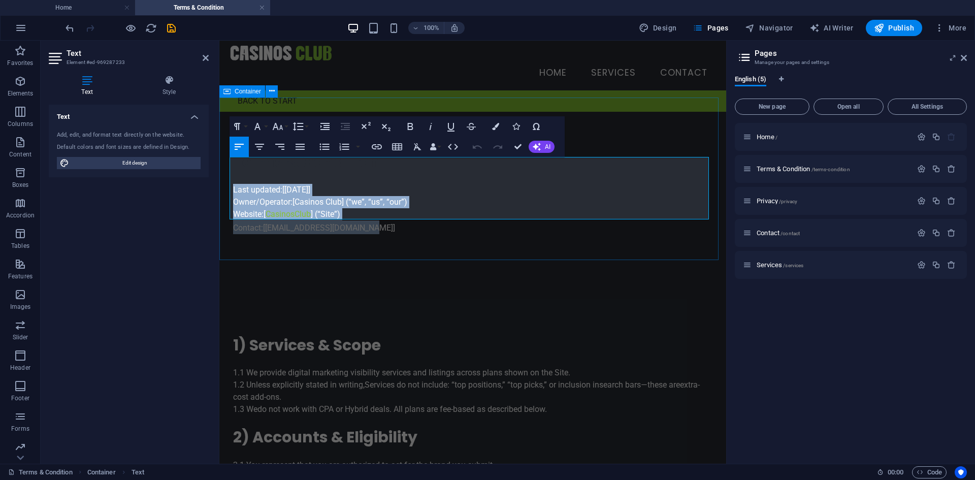
drag, startPoint x: 364, startPoint y: 213, endPoint x: 228, endPoint y: 172, distance: 142.4
click at [228, 172] on div "Terms & Condition Last updated: [[DATE]] Owner/Operator: [Casinos Club] (“ we ”…" at bounding box center [472, 193] width 507 height 163
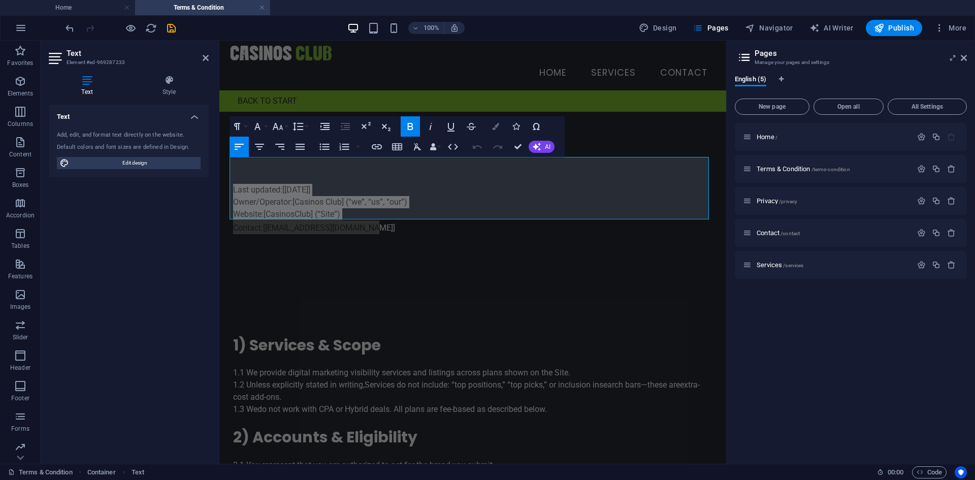
click at [495, 125] on icon "button" at bounding box center [495, 126] width 7 height 7
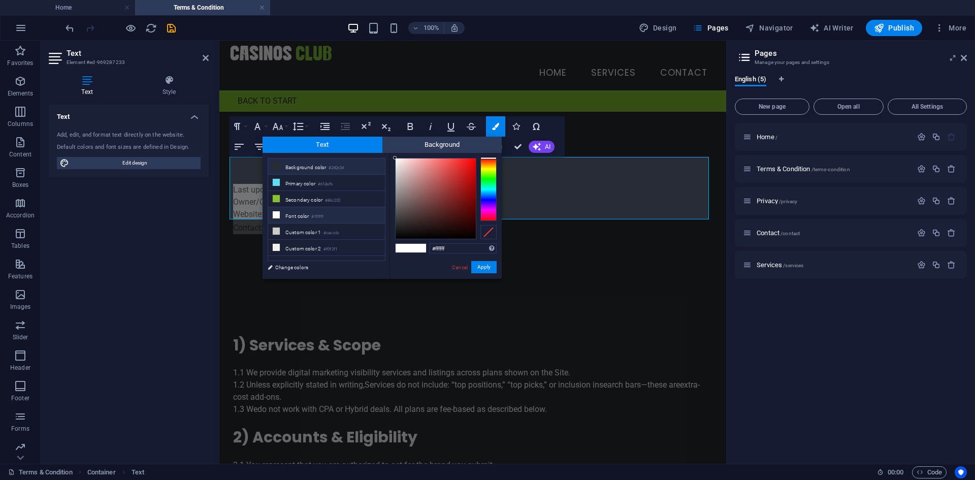
click at [318, 171] on li "Background color #282c34" at bounding box center [326, 167] width 117 height 16
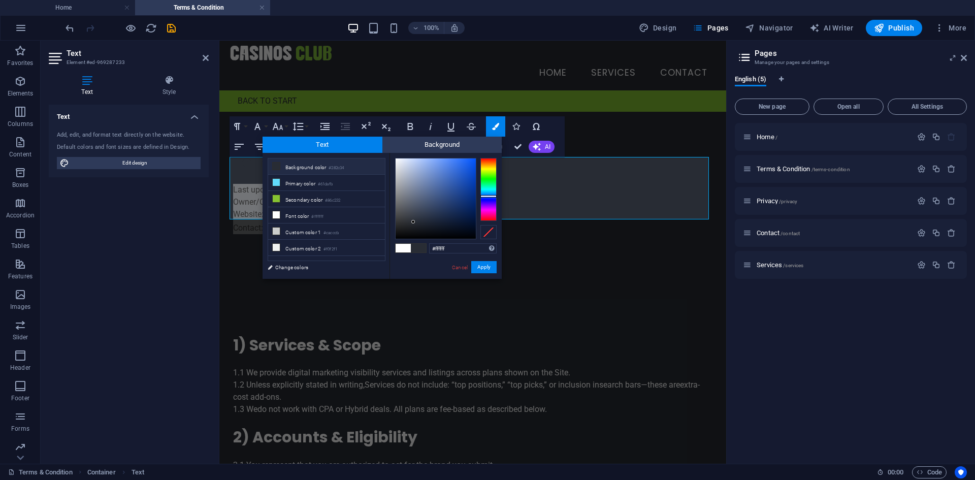
type input "#282c34"
click at [488, 273] on button "Apply" at bounding box center [483, 267] width 25 height 12
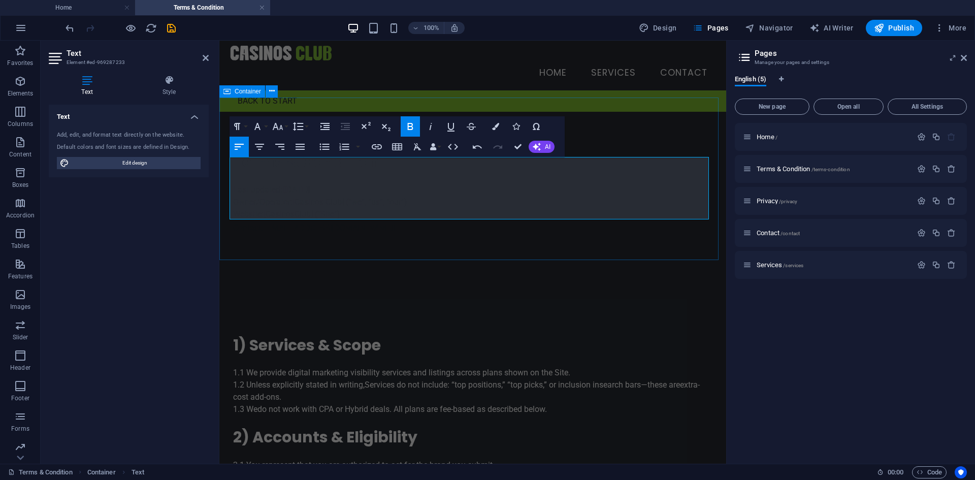
click at [442, 239] on div "Terms & Condition Last updated: [[DATE]] Owner/Operator: [Casinos Club] (“ we ”…" at bounding box center [472, 193] width 507 height 163
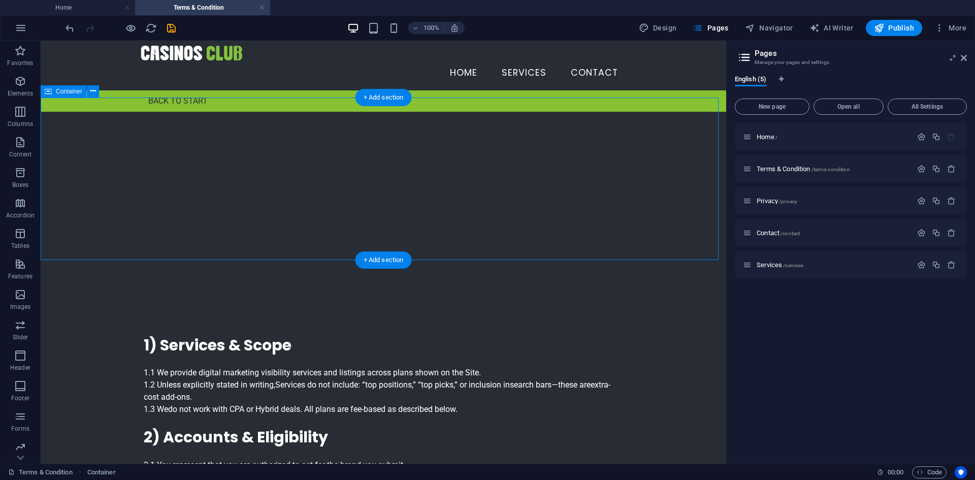
click at [91, 169] on div "Terms & Condition Last updated: [[DATE]] Owner/Operator: [Casinos Club] (“ we ”…" at bounding box center [384, 193] width 686 height 163
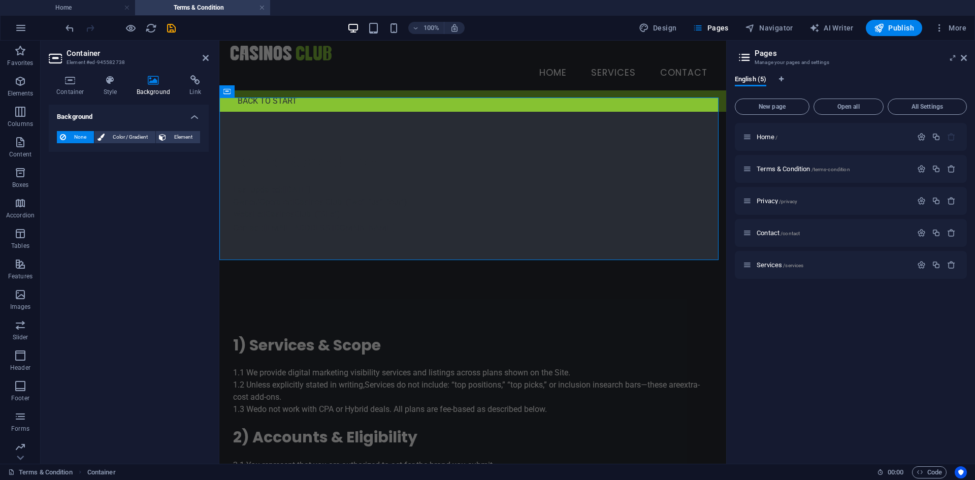
click at [91, 169] on div "Background None Color / Gradient Element Stretch background to full-width Color…" at bounding box center [129, 280] width 160 height 351
click at [117, 134] on span "Color / Gradient" at bounding box center [130, 137] width 45 height 12
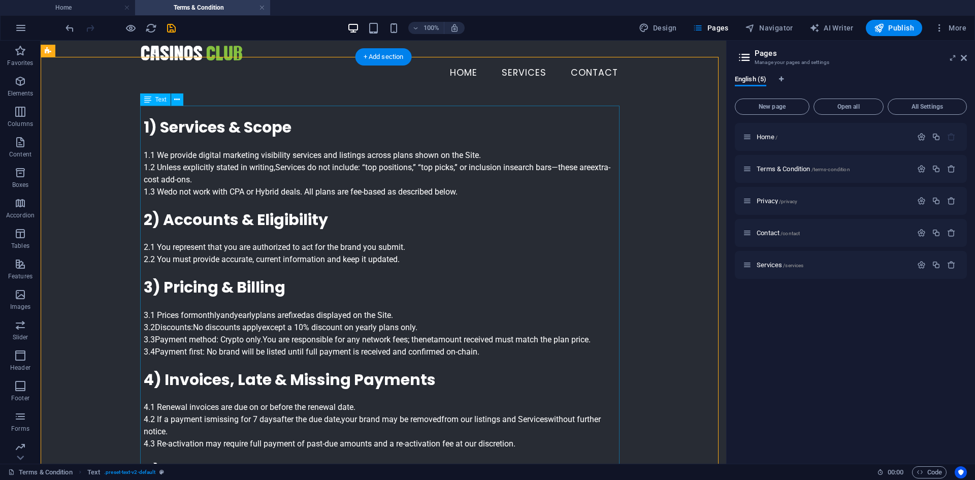
scroll to position [102, 0]
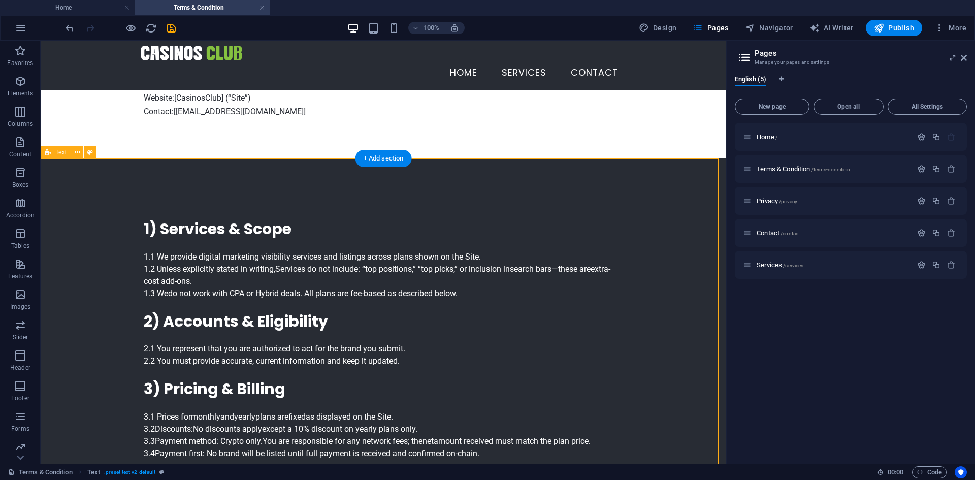
drag, startPoint x: 200, startPoint y: 259, endPoint x: 159, endPoint y: 218, distance: 57.5
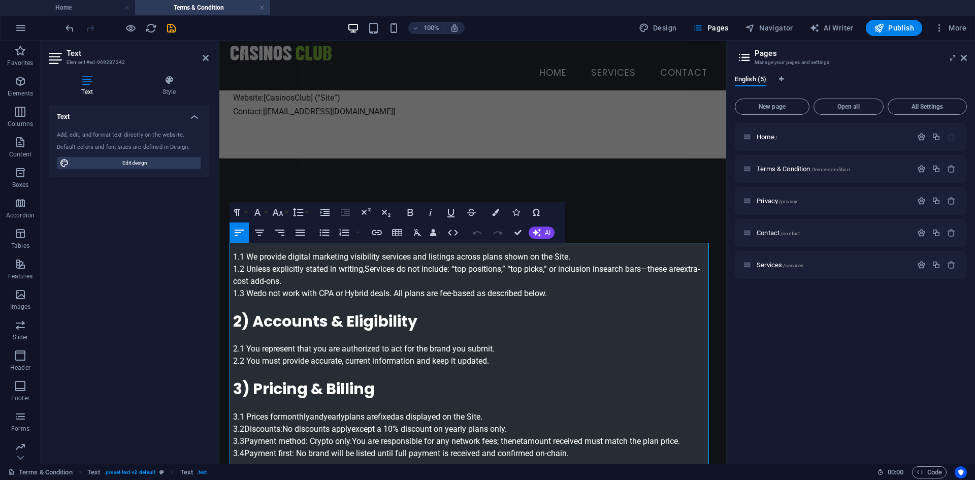
scroll to position [66, 0]
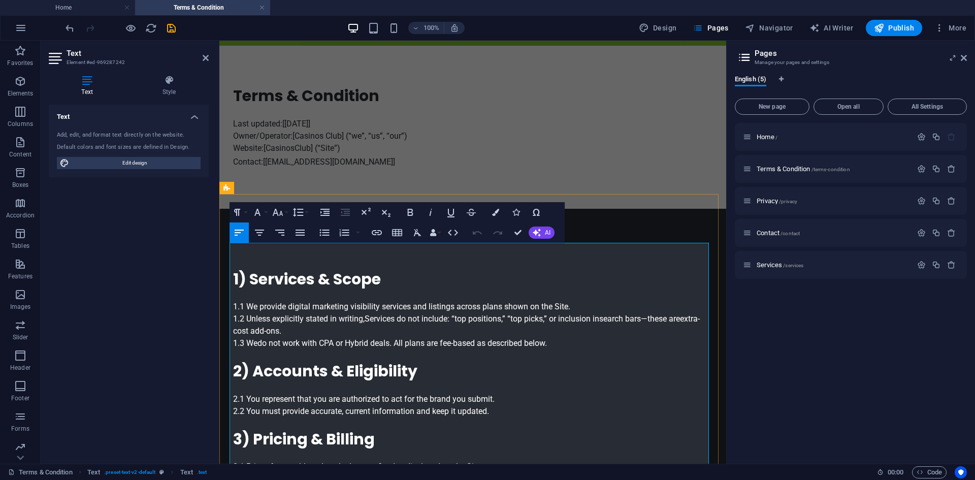
click at [242, 258] on p at bounding box center [473, 264] width 480 height 12
click at [495, 215] on icon "button" at bounding box center [495, 212] width 7 height 7
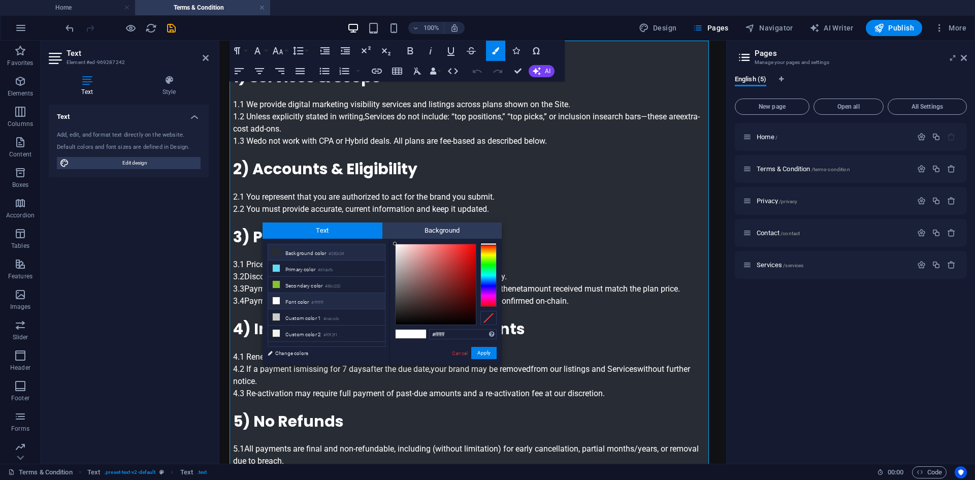
click at [327, 254] on li "Background color #282c34" at bounding box center [326, 252] width 117 height 16
type input "#282c34"
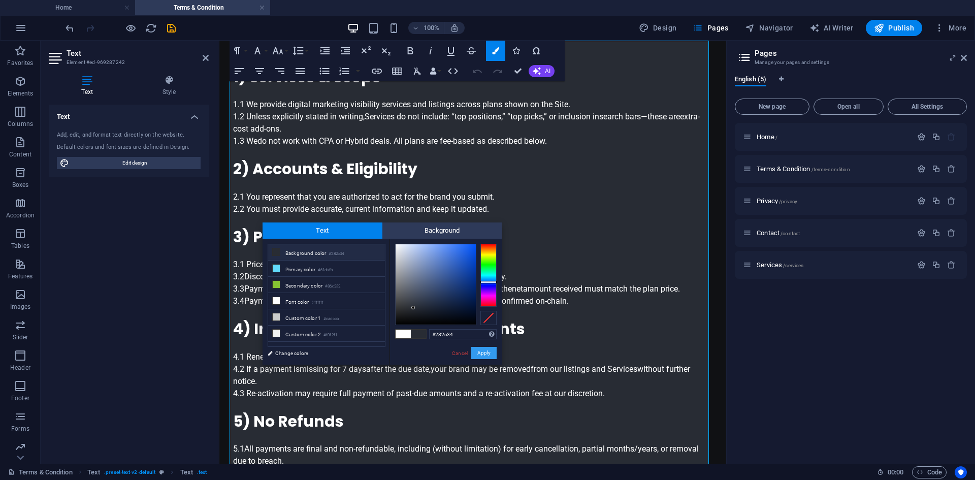
click at [490, 353] on button "Apply" at bounding box center [483, 353] width 25 height 12
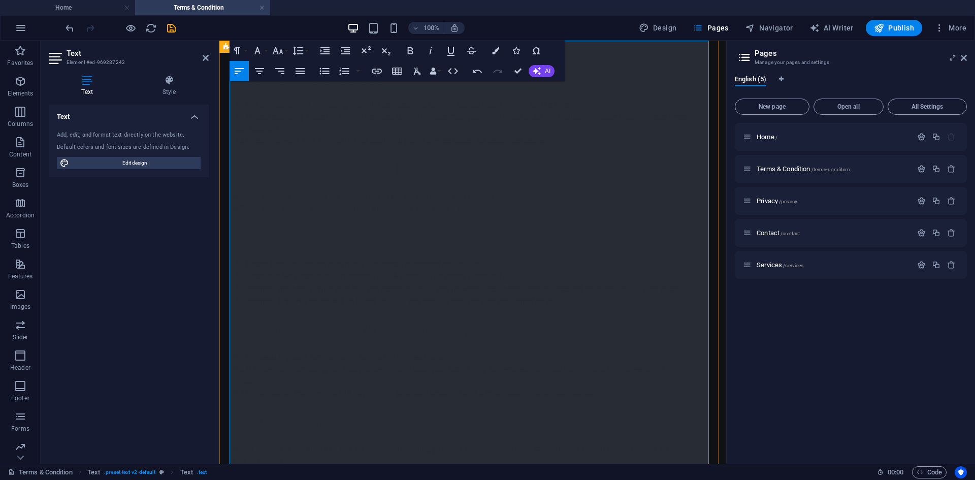
click at [580, 229] on h2 "3) Pricing & Billing" at bounding box center [473, 237] width 480 height 19
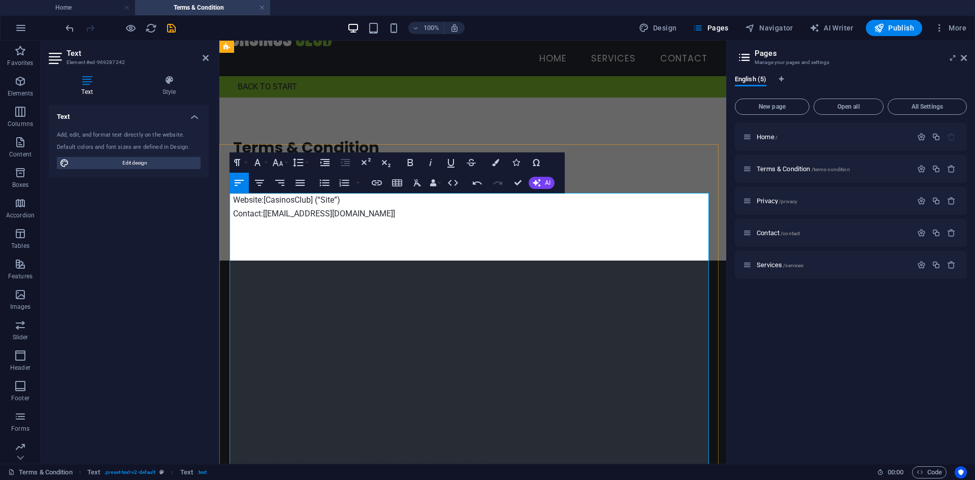
scroll to position [0, 0]
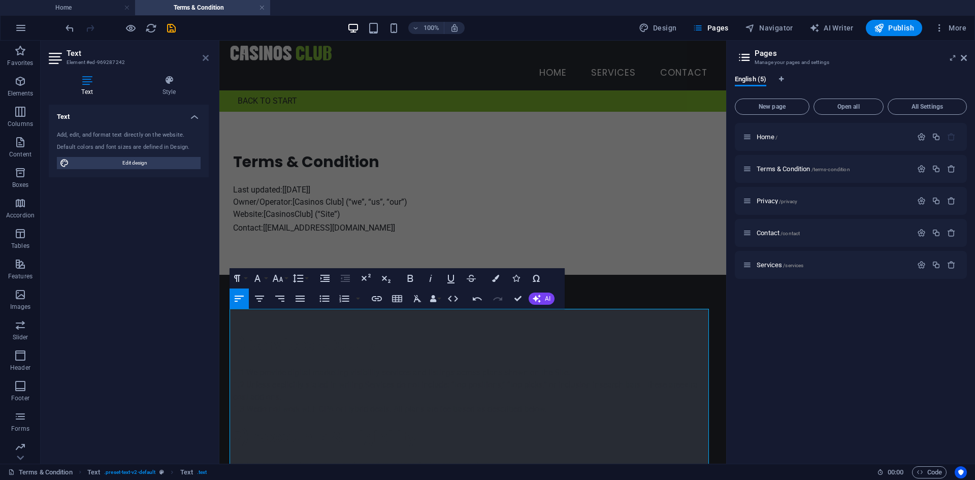
click at [206, 60] on icon at bounding box center [206, 58] width 6 height 8
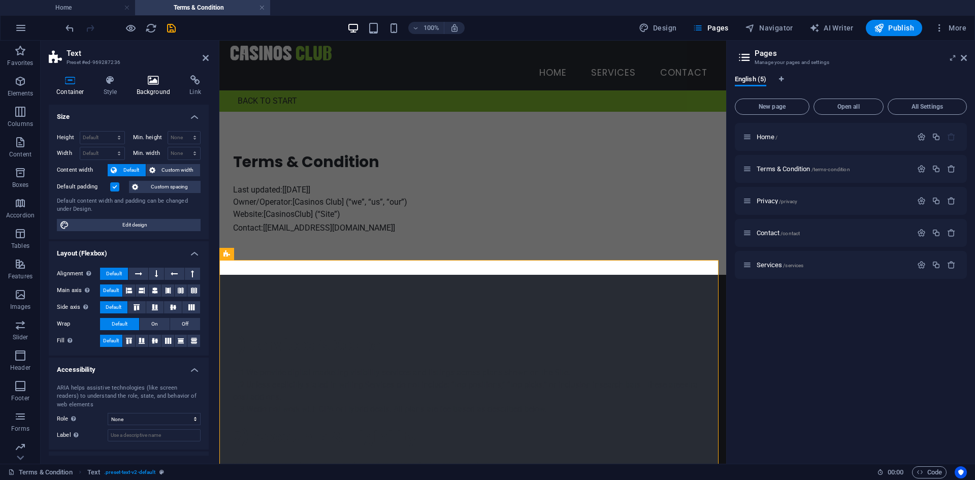
click at [153, 83] on icon at bounding box center [153, 80] width 49 height 10
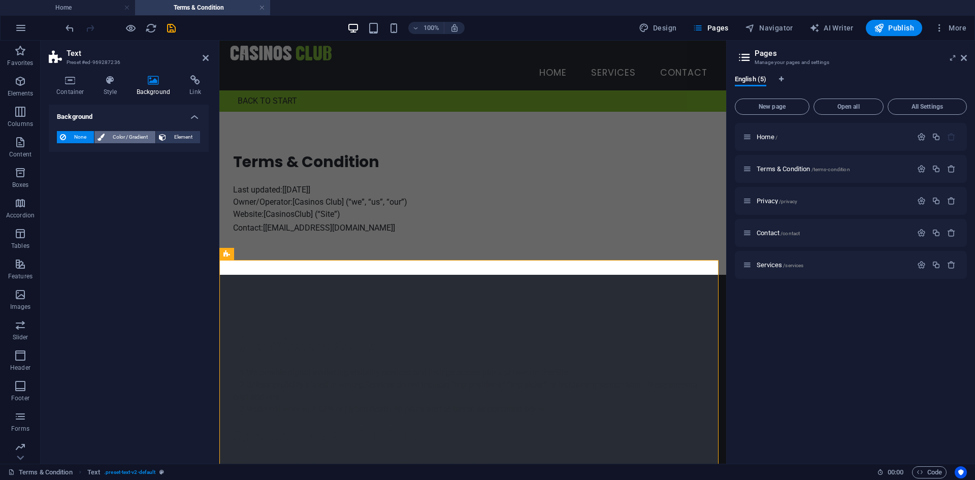
click at [124, 135] on span "Color / Gradient" at bounding box center [130, 137] width 45 height 12
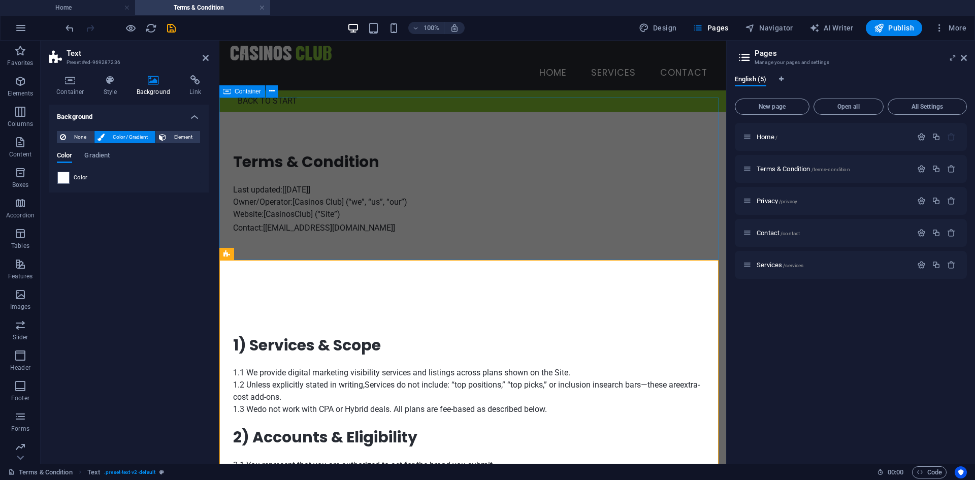
click at [440, 235] on div "Terms & Condition Last updated: [[DATE]] Owner/Operator: [Casinos Club] (“ we ”…" at bounding box center [472, 193] width 507 height 163
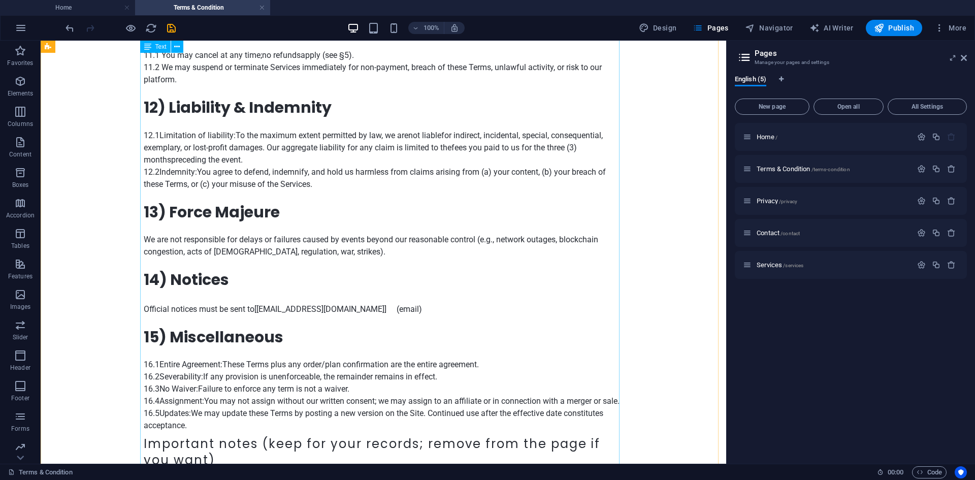
scroll to position [1372, 0]
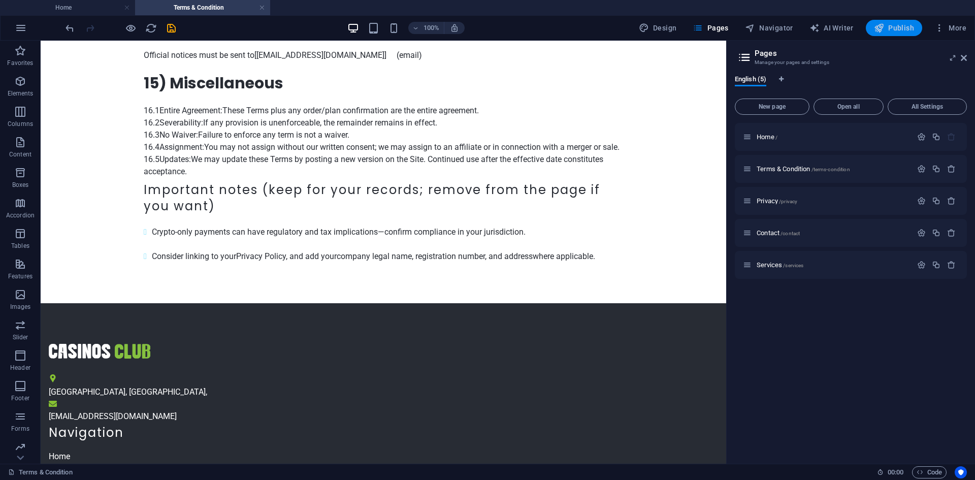
click at [898, 30] on span "Publish" at bounding box center [894, 28] width 40 height 10
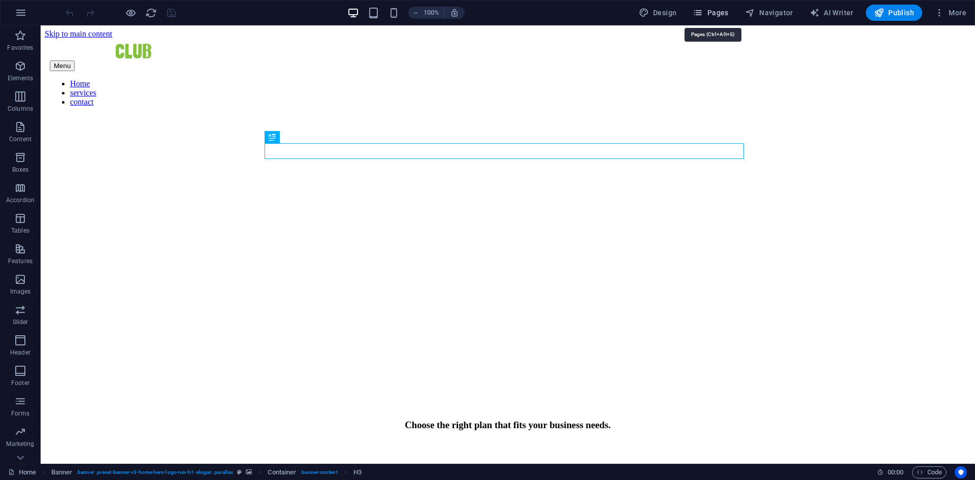
click at [720, 14] on span "Pages" at bounding box center [711, 13] width 36 height 10
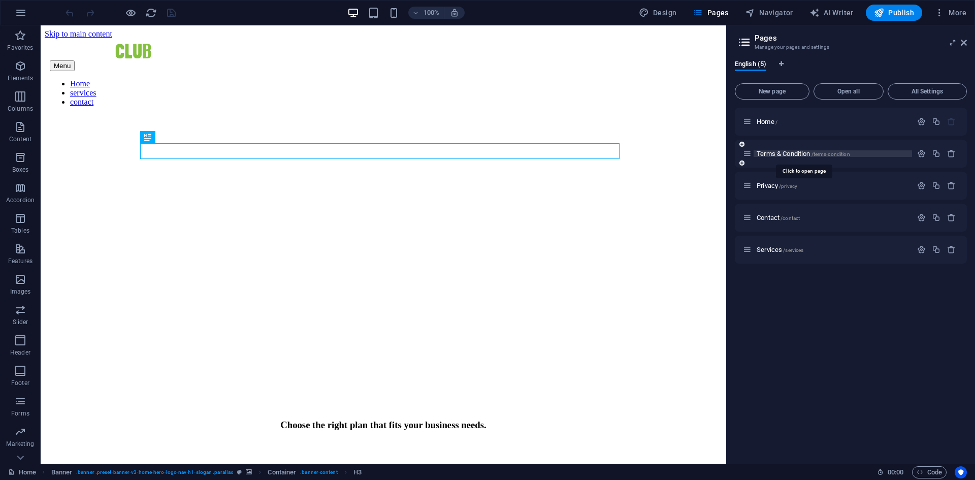
click at [773, 153] on span "Terms & Condition /terms-condition" at bounding box center [803, 154] width 93 height 8
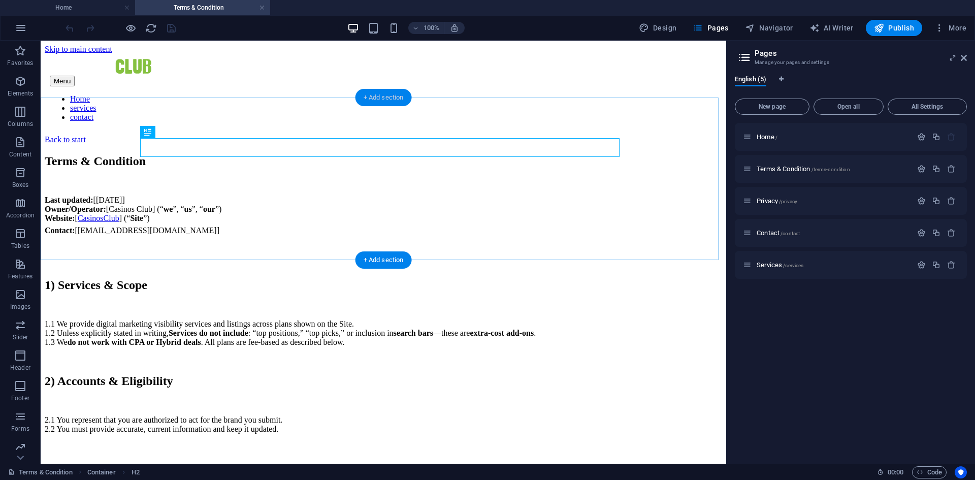
click at [383, 98] on div "+ Add section" at bounding box center [384, 97] width 56 height 17
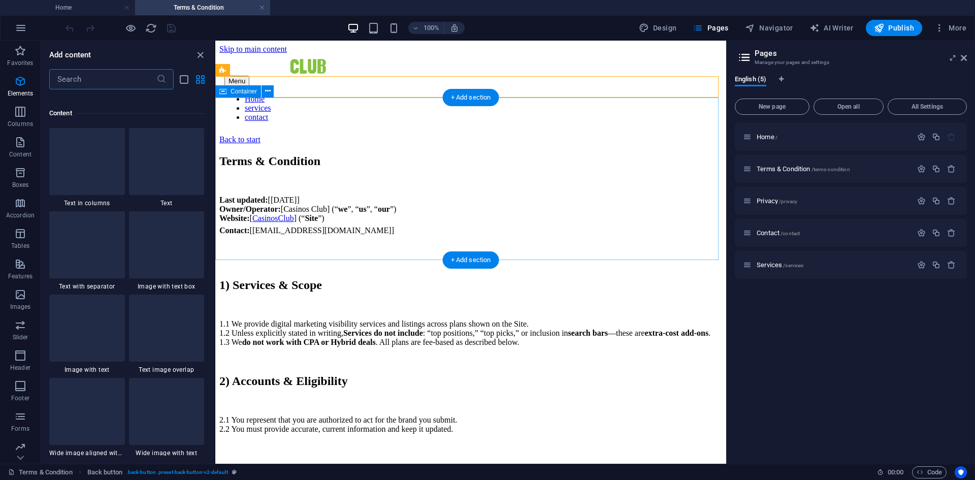
scroll to position [1778, 0]
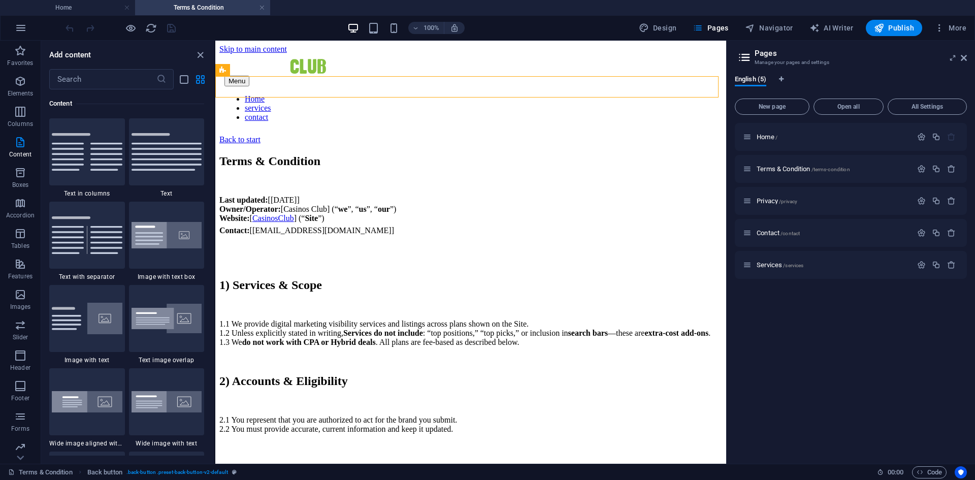
click at [102, 91] on div "Content" at bounding box center [126, 103] width 155 height 28
click at [103, 84] on input "text" at bounding box center [102, 79] width 107 height 20
paste input "Terms & Condition"
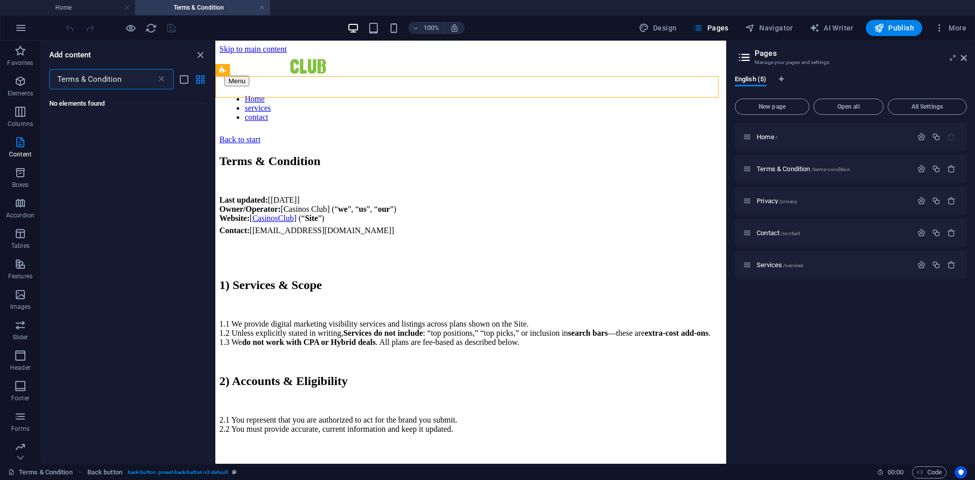
drag, startPoint x: 133, startPoint y: 82, endPoint x: 85, endPoint y: 81, distance: 48.3
click at [85, 81] on input "Terms & Condition" at bounding box center [102, 79] width 107 height 20
type input "Terms"
click at [85, 82] on input "Terms" at bounding box center [102, 79] width 107 height 20
click at [160, 78] on icon at bounding box center [161, 79] width 10 height 10
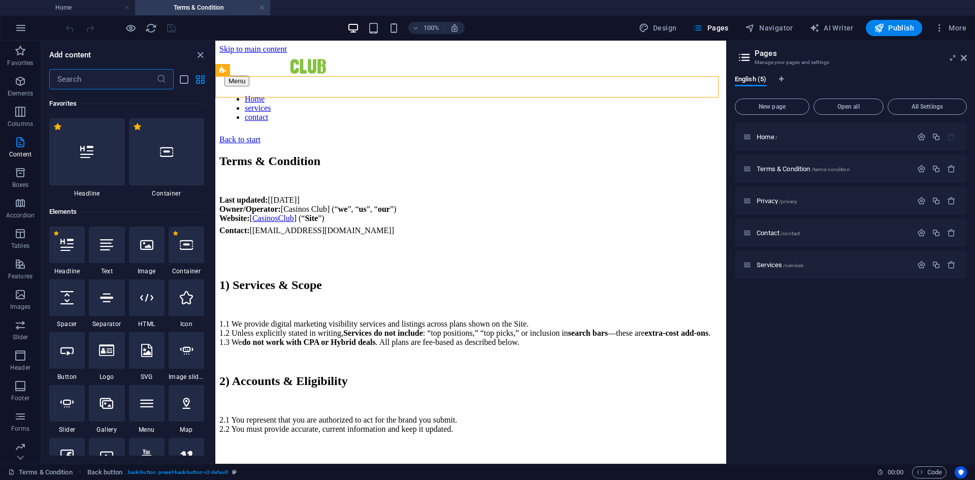
click at [97, 77] on input "text" at bounding box center [102, 79] width 107 height 20
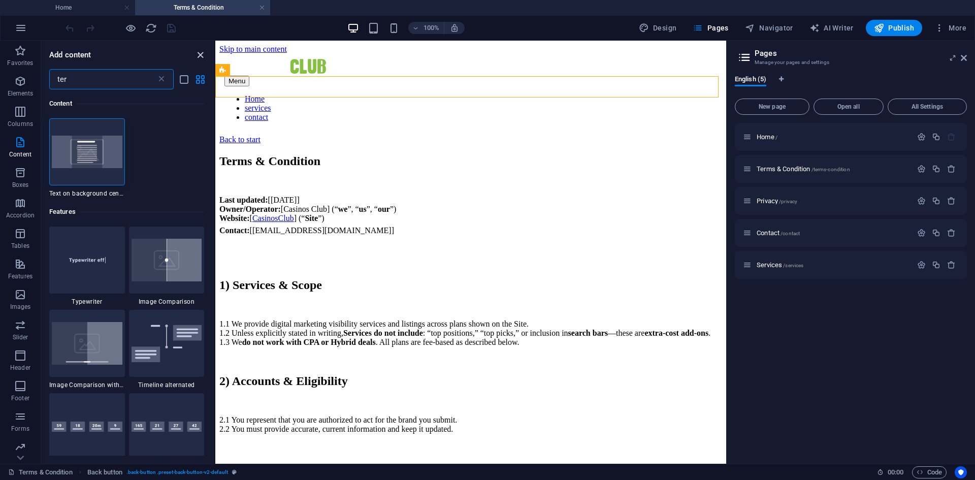
type input "ter"
click at [201, 54] on icon "close panel" at bounding box center [201, 55] width 12 height 12
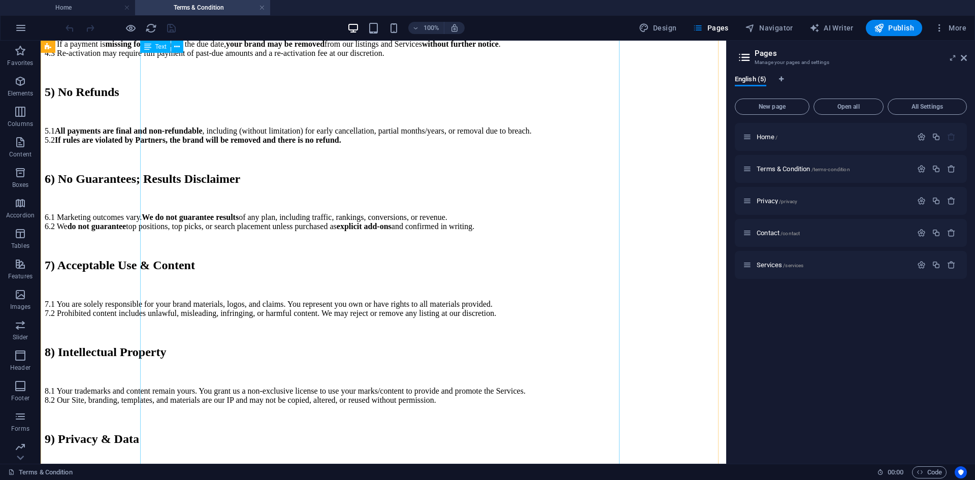
scroll to position [526, 0]
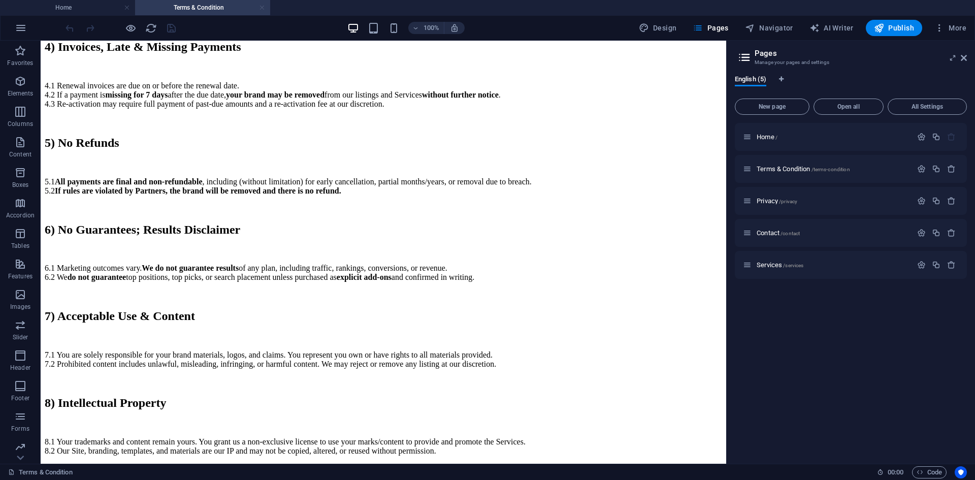
click at [262, 7] on link at bounding box center [262, 8] width 6 height 10
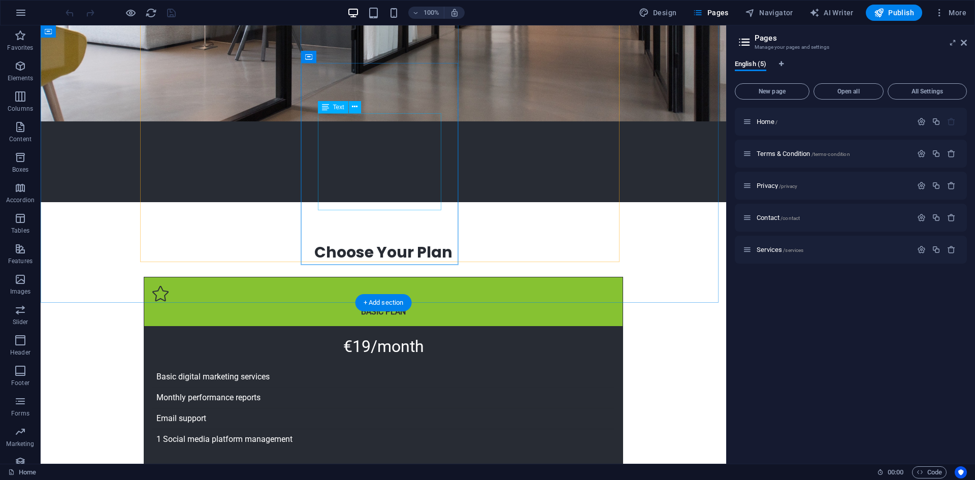
scroll to position [508, 0]
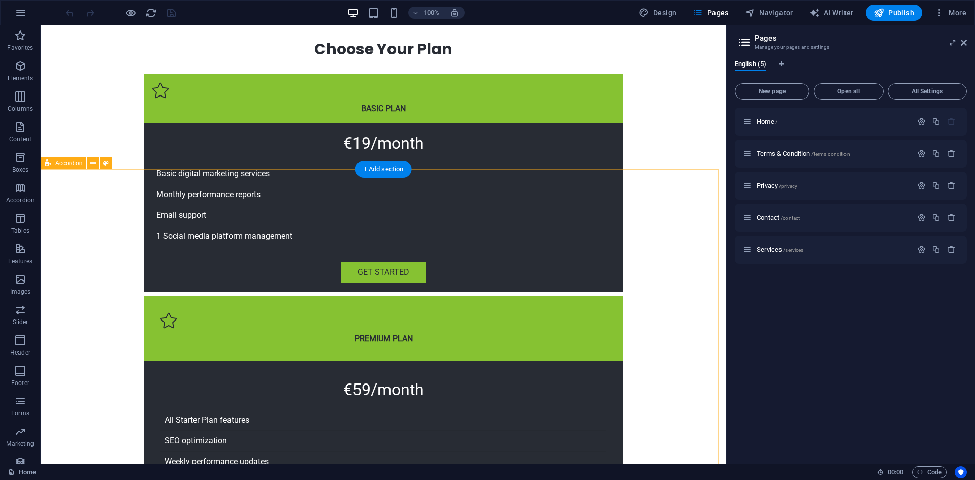
click at [385, 156] on div "+ Add section" at bounding box center [384, 150] width 56 height 17
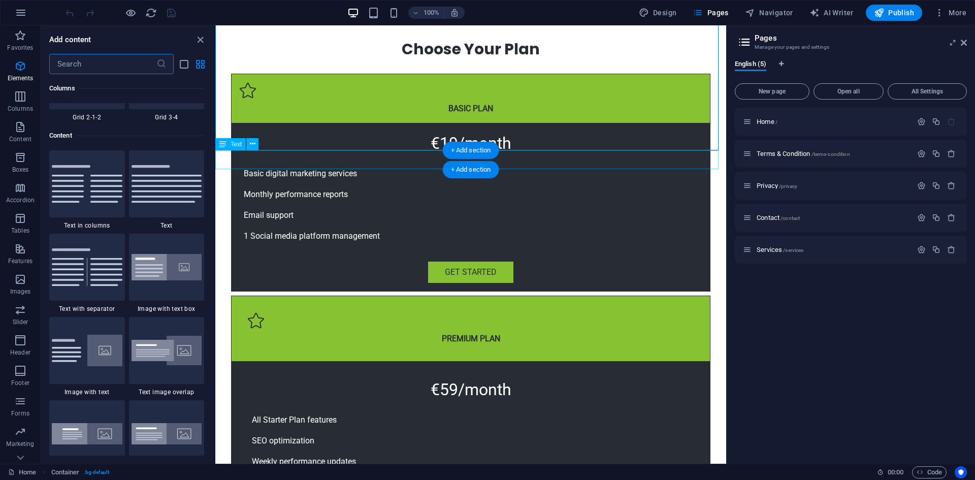
scroll to position [1778, 0]
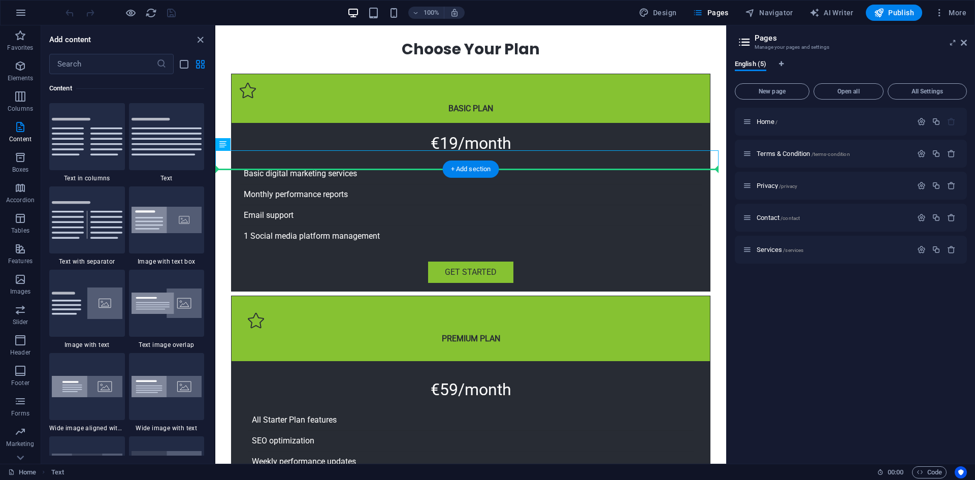
drag, startPoint x: 336, startPoint y: 160, endPoint x: 329, endPoint y: 203, distance: 43.8
drag, startPoint x: 341, startPoint y: 167, endPoint x: 341, endPoint y: 191, distance: 23.9
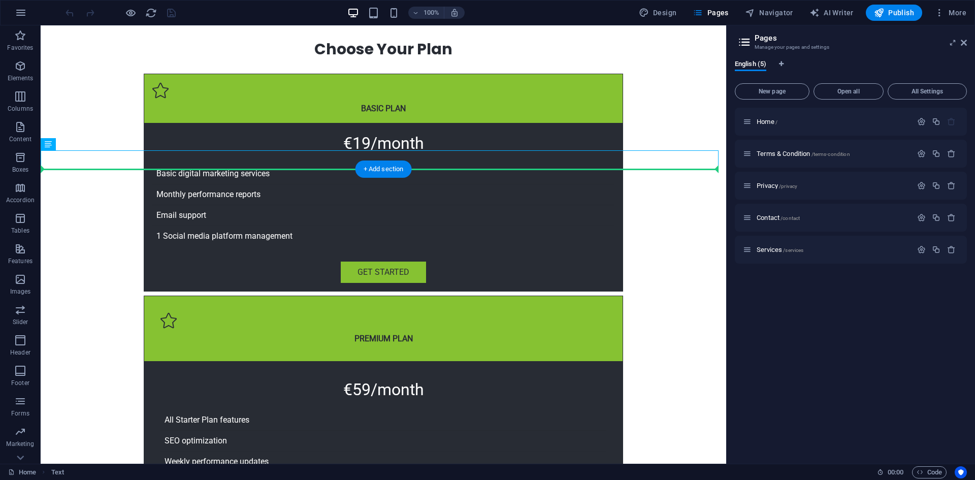
drag, startPoint x: 378, startPoint y: 157, endPoint x: 379, endPoint y: 192, distance: 35.1
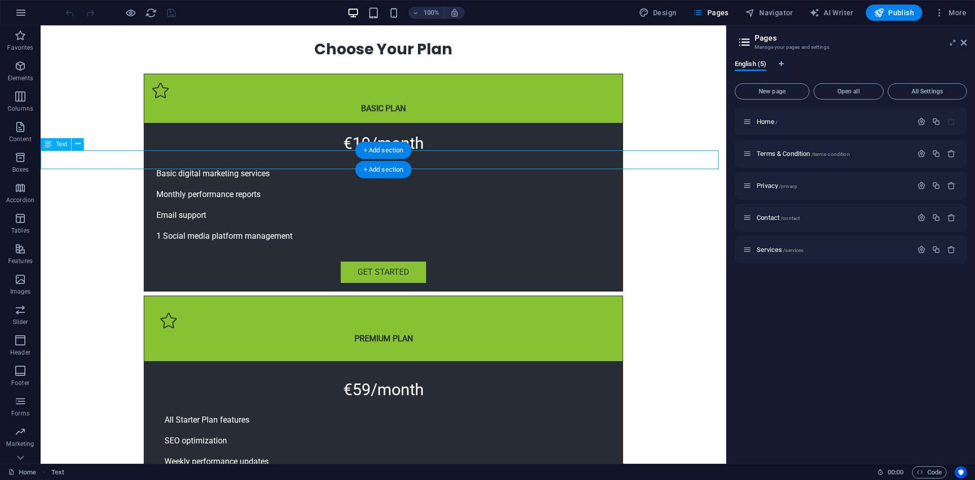
drag, startPoint x: 419, startPoint y: 179, endPoint x: 320, endPoint y: 164, distance: 99.7
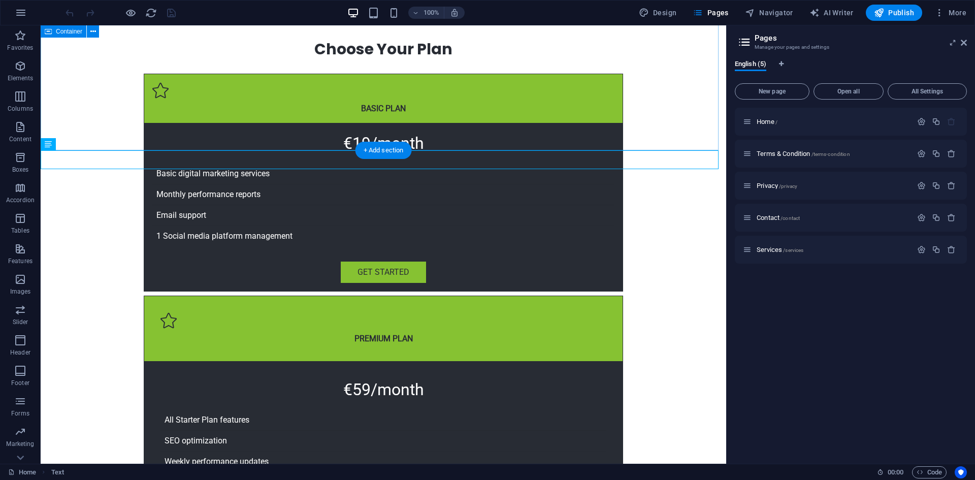
click at [524, 134] on div "Choose Your Plan BASIC Plan €19/month Basic digital marketing services Monthly …" at bounding box center [384, 404] width 686 height 810
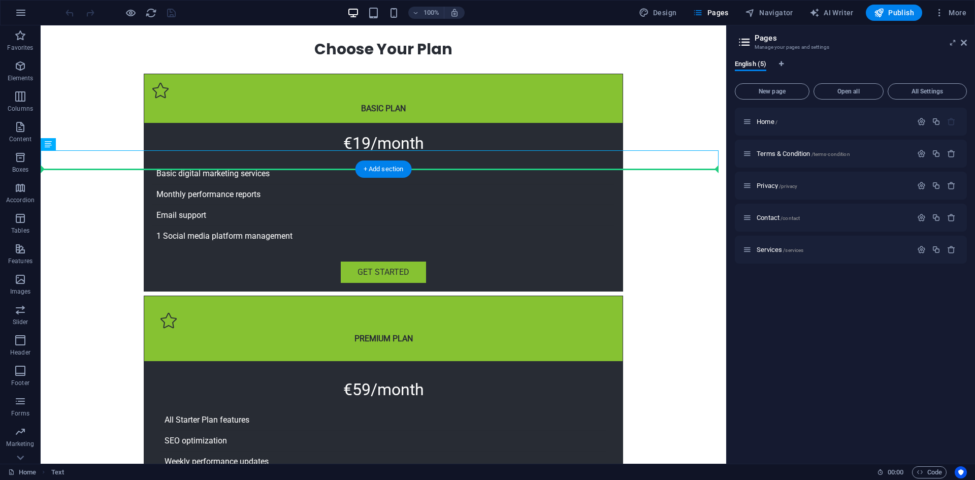
drag, startPoint x: 372, startPoint y: 160, endPoint x: 365, endPoint y: 192, distance: 32.3
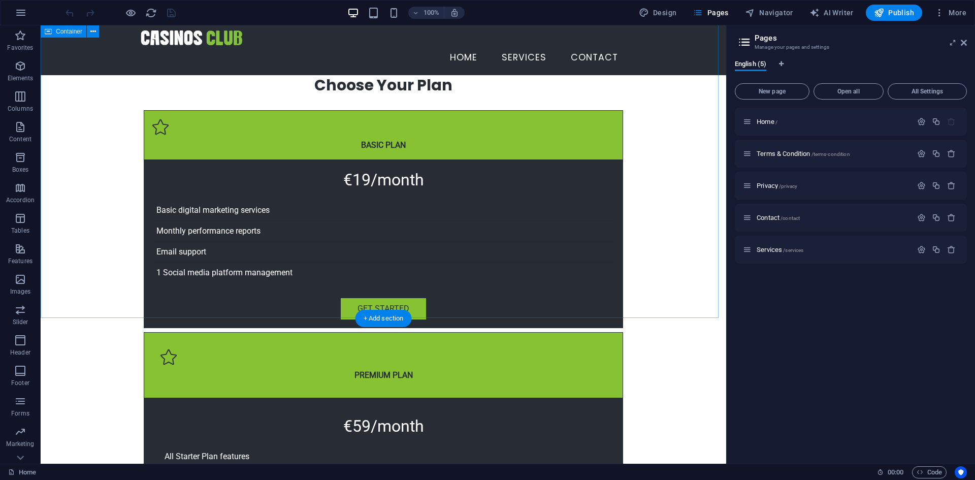
scroll to position [254, 0]
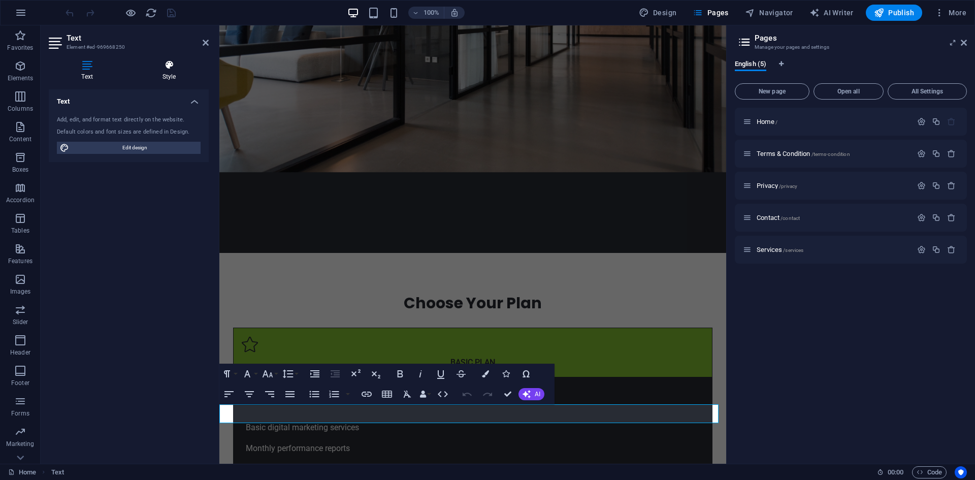
click at [173, 61] on icon at bounding box center [169, 65] width 79 height 10
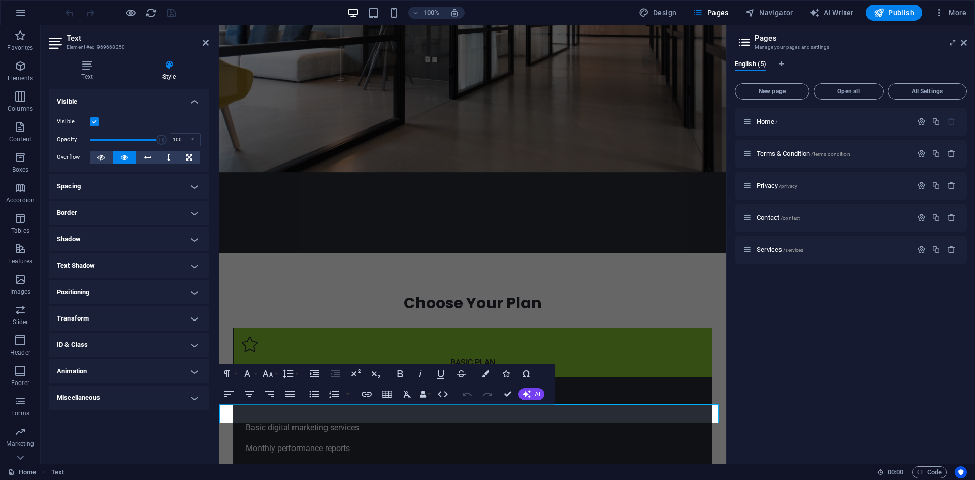
click at [136, 183] on h4 "Spacing" at bounding box center [129, 186] width 160 height 24
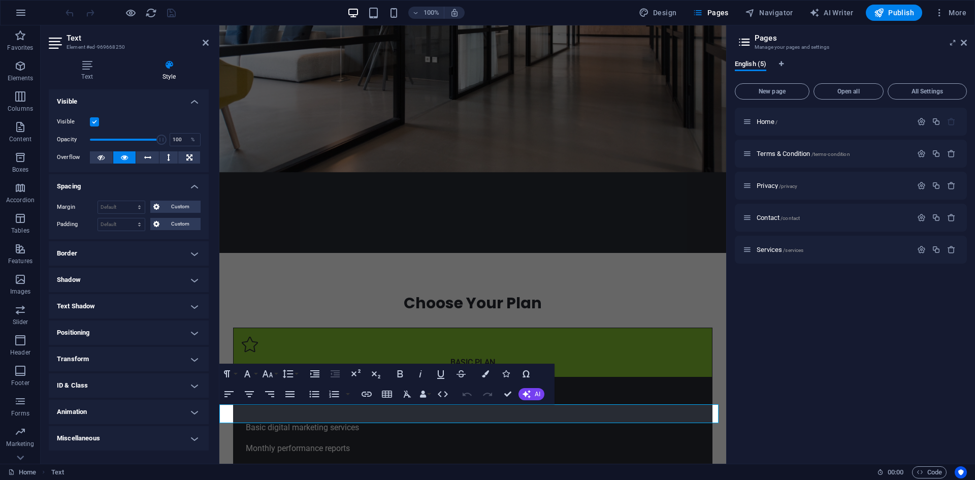
click at [136, 183] on h4 "Spacing" at bounding box center [129, 183] width 160 height 18
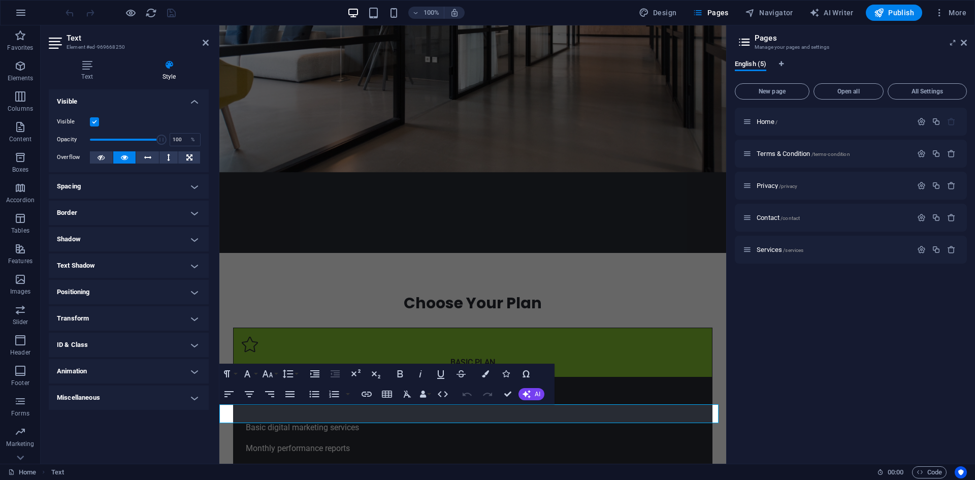
click at [133, 186] on h4 "Spacing" at bounding box center [129, 186] width 160 height 24
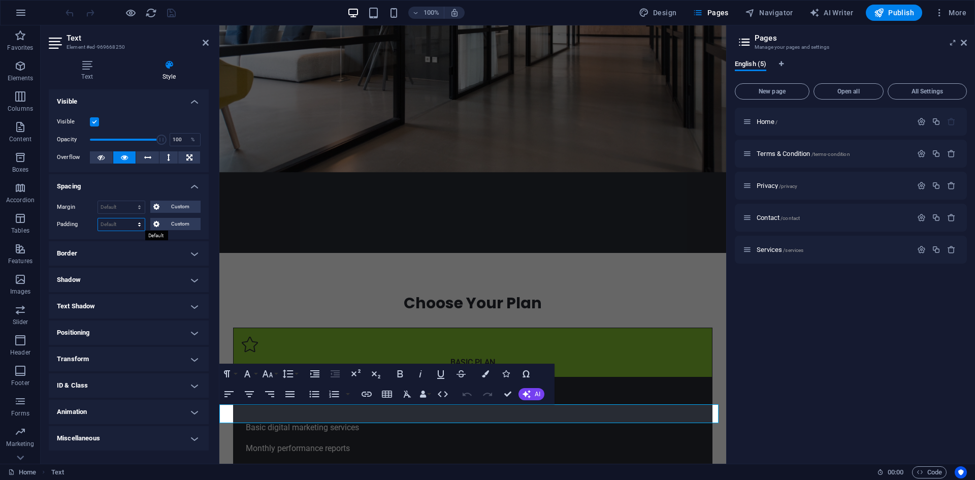
click at [119, 224] on select "Default px rem % vh vw Custom" at bounding box center [121, 224] width 47 height 12
select select "px"
click at [131, 218] on select "Default px rem % vh vw Custom" at bounding box center [121, 224] width 47 height 12
type input "10"
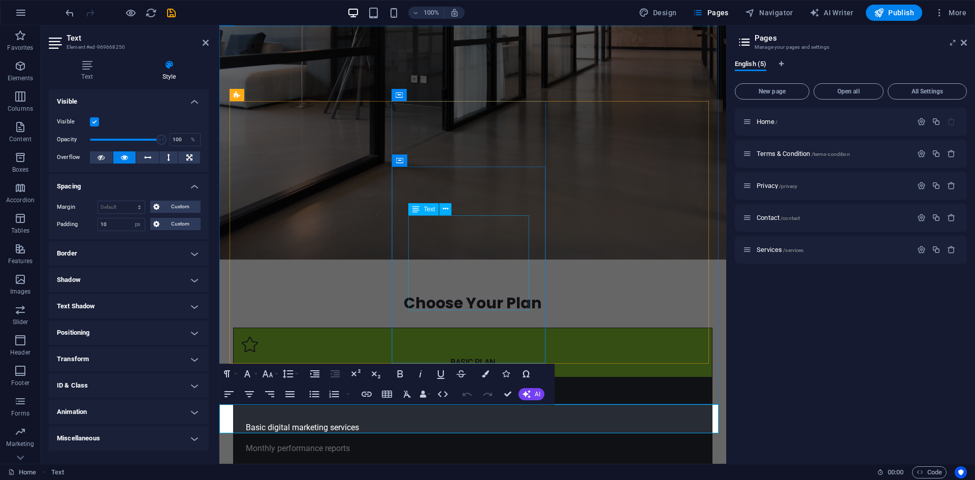
scroll to position [356, 0]
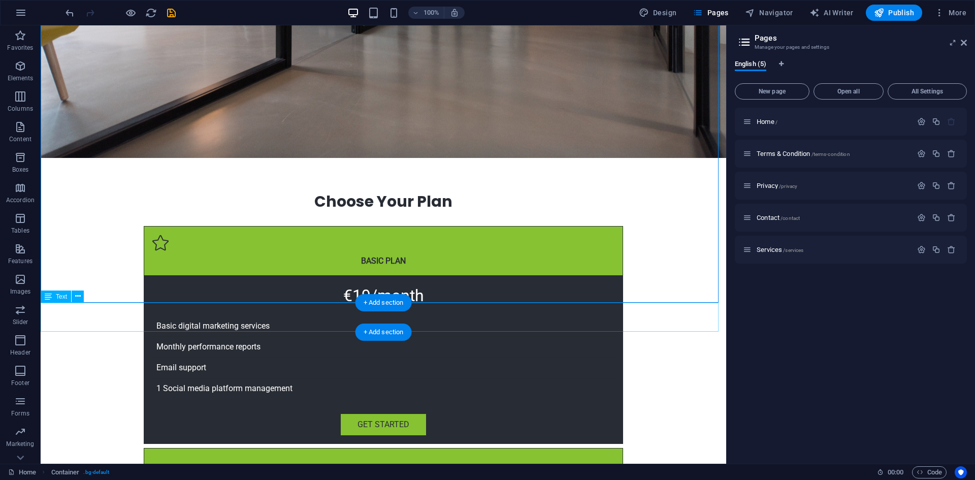
select select "px"
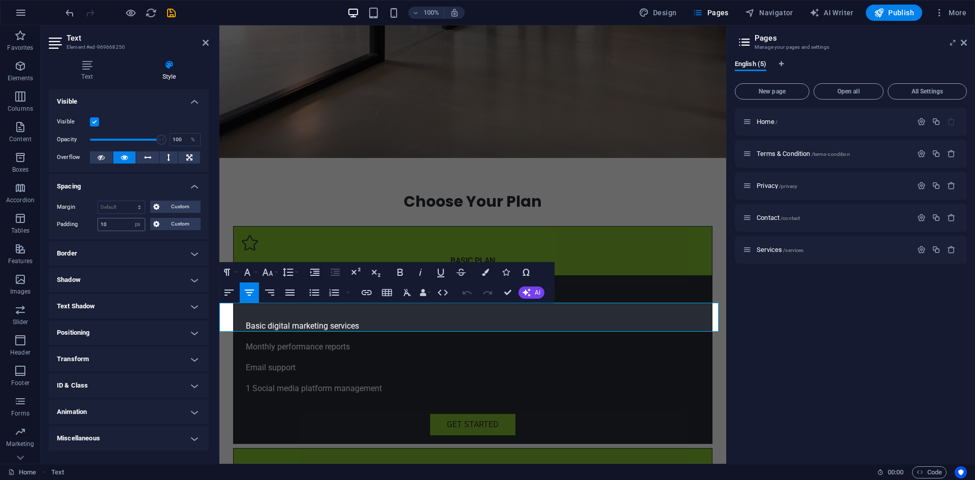
click at [120, 218] on div "10 Default px rem % vh vw Custom" at bounding box center [122, 224] width 48 height 13
click at [118, 223] on input "10" at bounding box center [121, 224] width 47 height 12
type input "15"
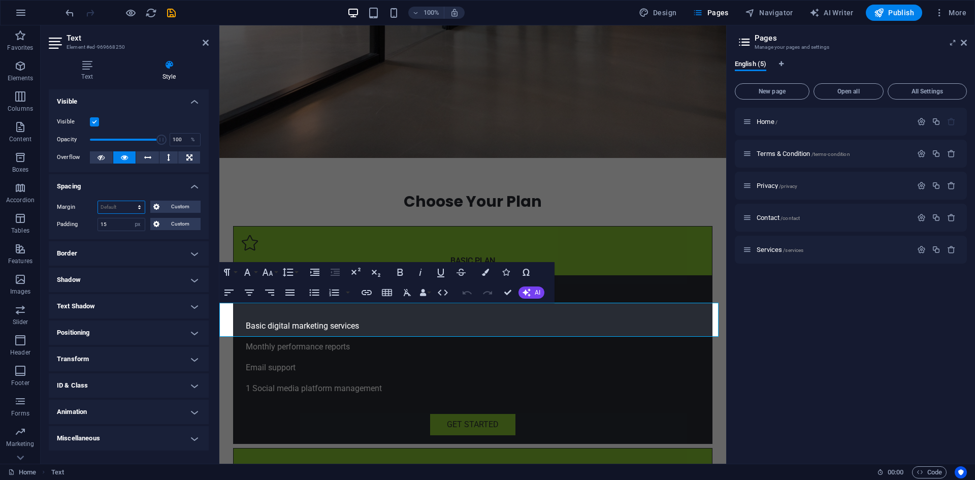
click at [121, 206] on select "Default auto px % rem vw vh Custom" at bounding box center [121, 207] width 47 height 12
select select "px"
click at [131, 201] on select "Default auto px % rem vw vh Custom" at bounding box center [121, 207] width 47 height 12
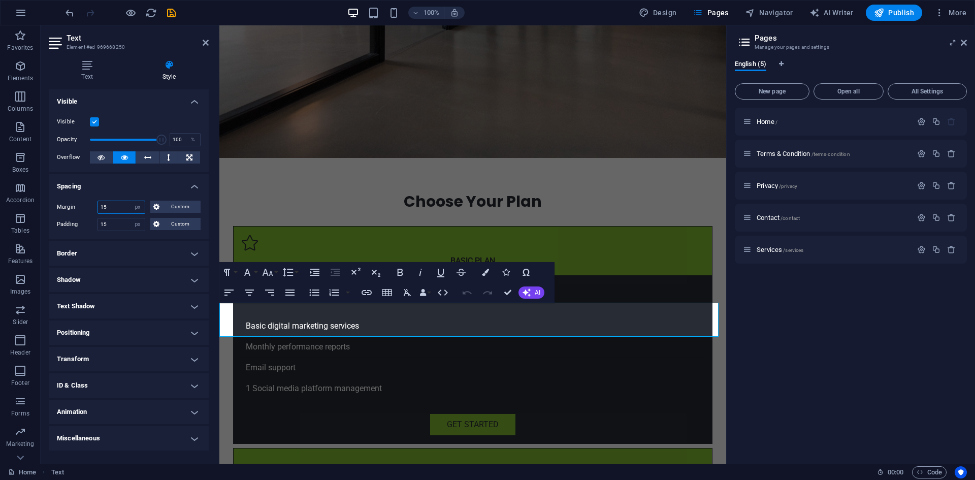
type input "15"
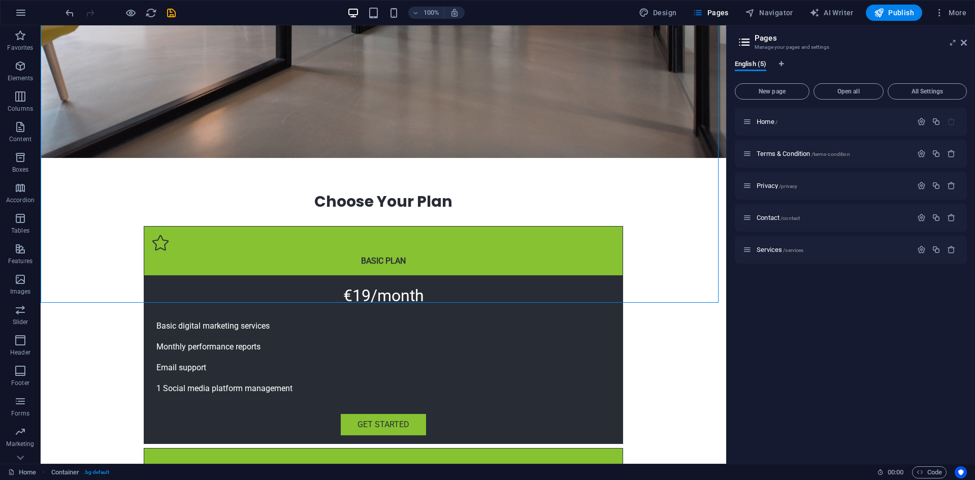
click at [178, 16] on div "100% Design Pages Navigator AI Writer Publish More" at bounding box center [517, 13] width 907 height 16
click at [169, 14] on icon "save" at bounding box center [172, 13] width 12 height 12
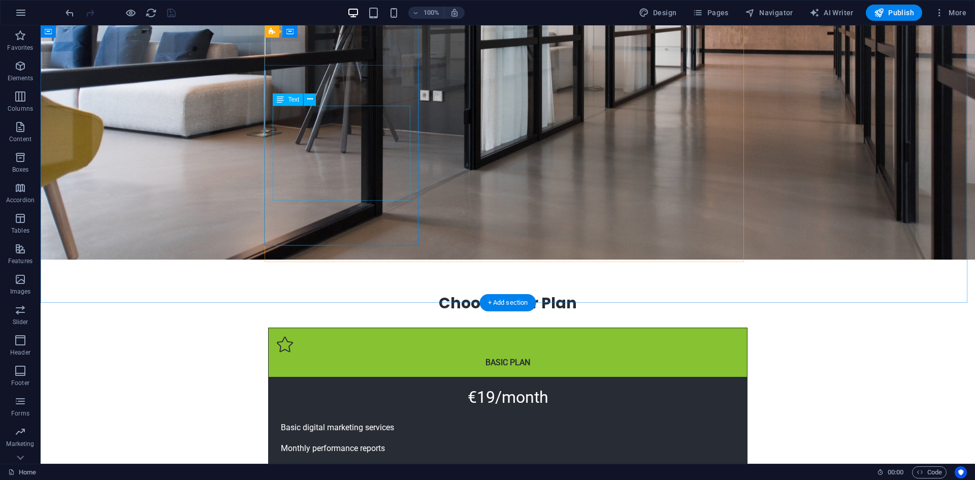
scroll to position [102, 0]
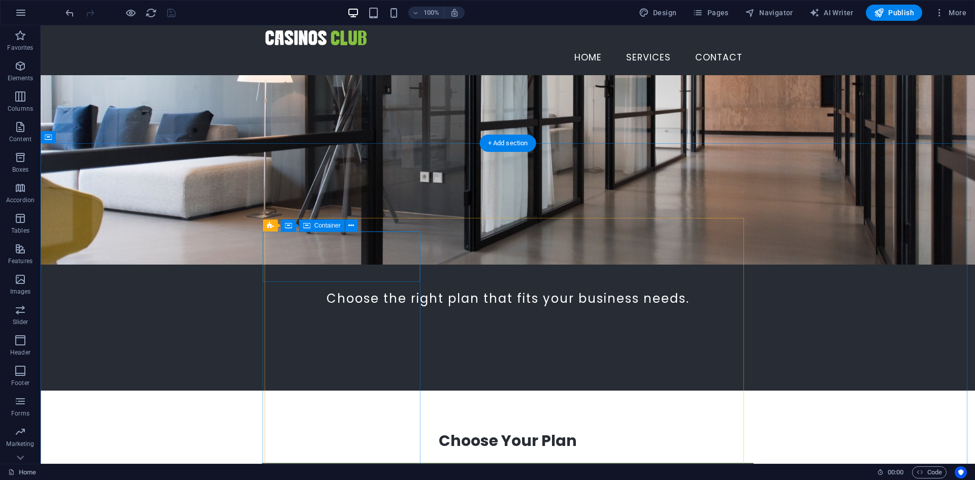
click at [302, 463] on div "BASIC Plan" at bounding box center [508, 488] width 491 height 50
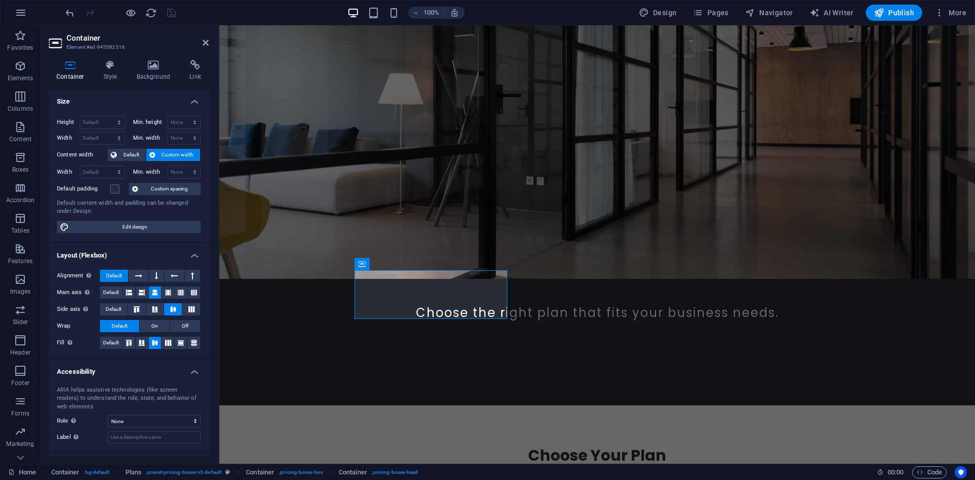
scroll to position [45, 0]
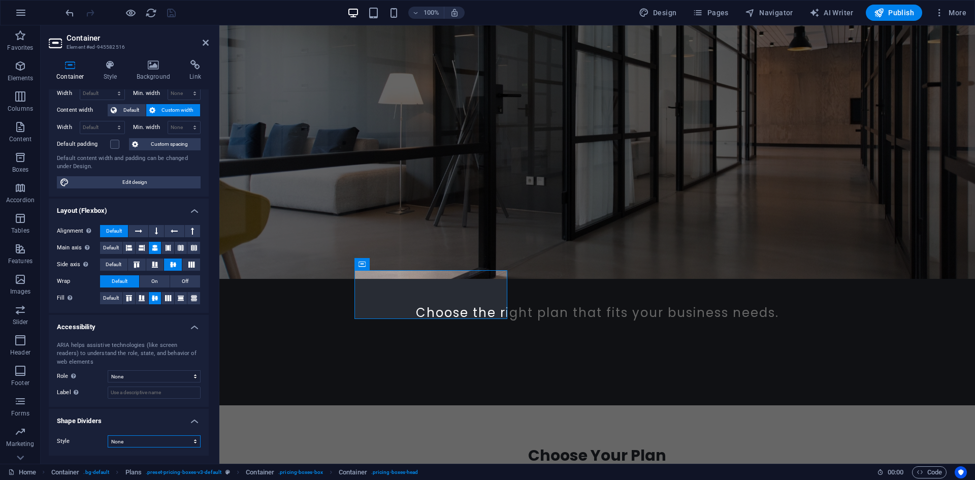
click at [164, 443] on select "None Triangle Square Diagonal Polygon 1 Polygon 2 Zigzag Multiple Zigzags Waves…" at bounding box center [154, 441] width 93 height 12
click at [108, 435] on select "None Triangle Square Diagonal Polygon 1 Polygon 2 Zigzag Multiple Zigzags Waves…" at bounding box center [154, 441] width 93 height 12
click at [160, 442] on select "None Triangle Square Diagonal Polygon 1 Polygon 2 Zigzag Multiple Zigzags Waves…" at bounding box center [154, 441] width 93 height 12
select select "none"
click at [108, 435] on select "None Triangle Square Diagonal Polygon 1 Polygon 2 Zigzag Multiple Zigzags Waves…" at bounding box center [154, 441] width 93 height 12
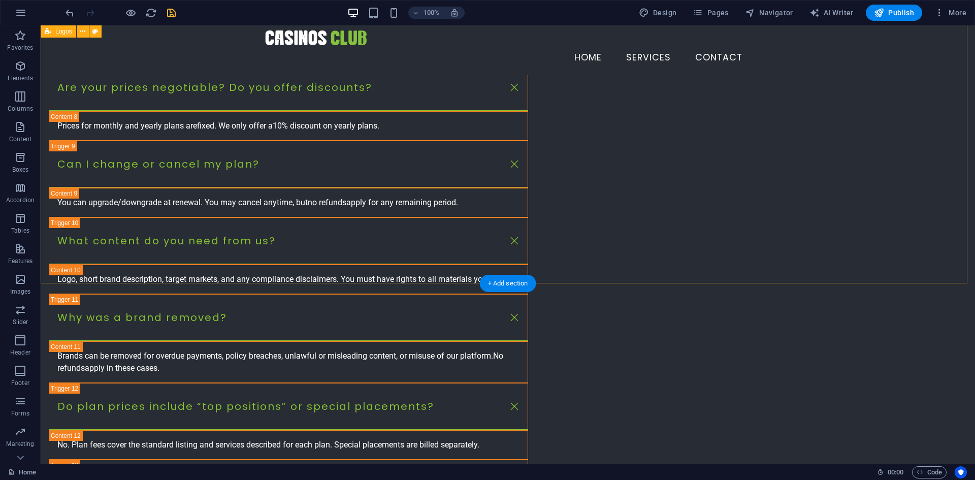
scroll to position [1699, 0]
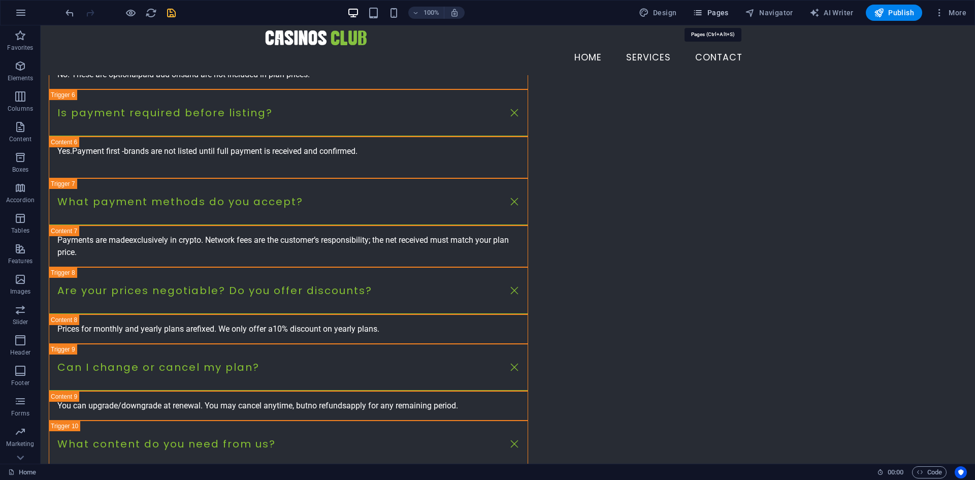
click at [713, 8] on span "Pages" at bounding box center [711, 13] width 36 height 10
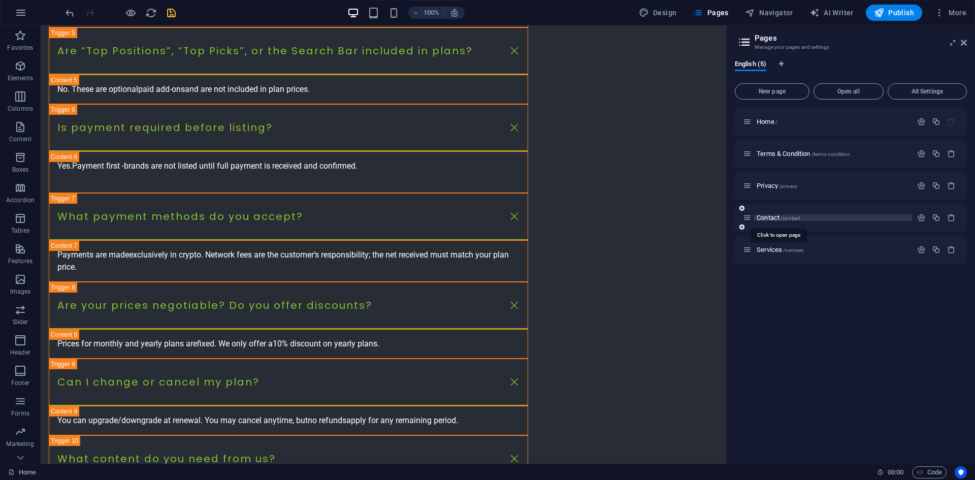
click at [773, 216] on span "Contact /contact" at bounding box center [778, 218] width 43 height 8
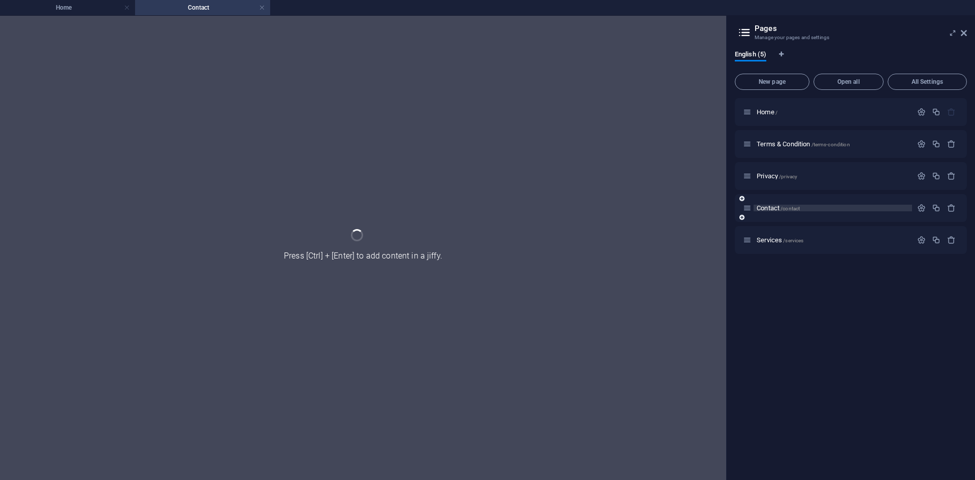
scroll to position [0, 0]
click at [773, 216] on div "Contact /contact" at bounding box center [851, 208] width 232 height 28
click at [262, 9] on link at bounding box center [262, 8] width 6 height 10
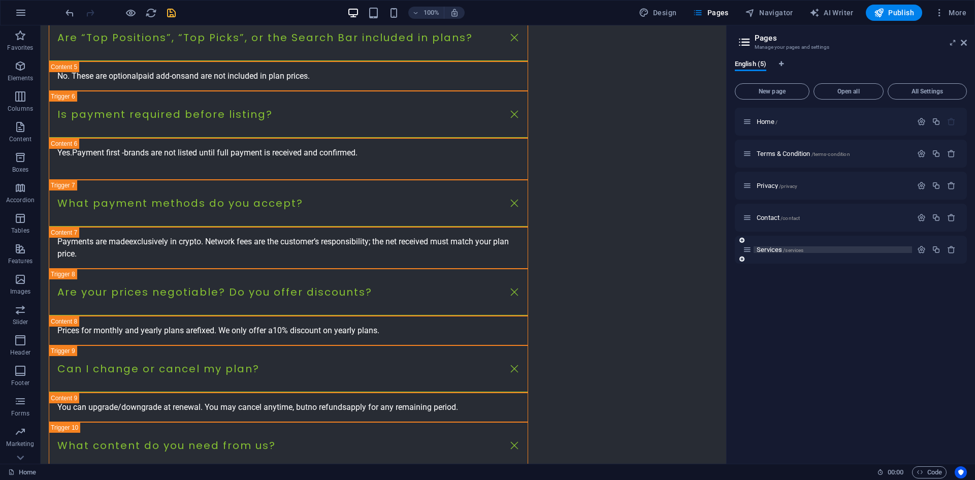
click at [761, 246] on span "Services /services" at bounding box center [780, 250] width 47 height 8
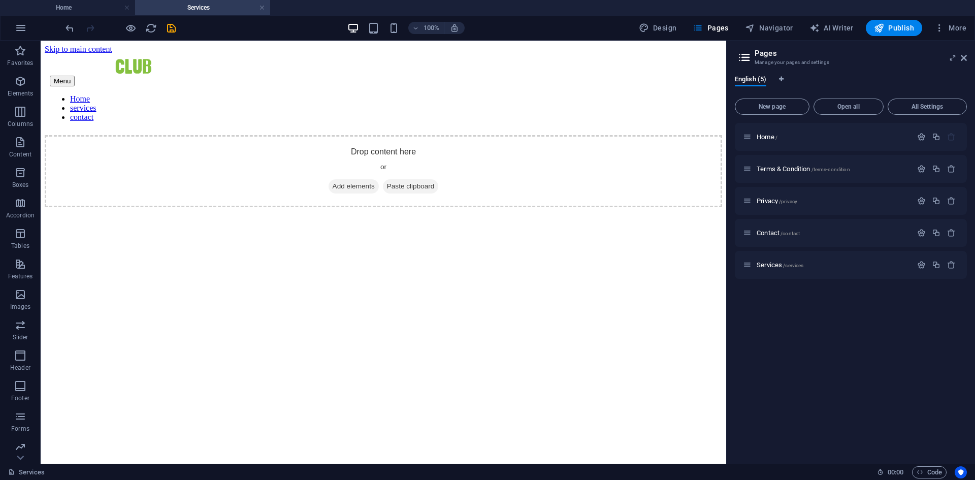
scroll to position [0, 0]
click at [781, 107] on span "New page" at bounding box center [773, 107] width 66 height 6
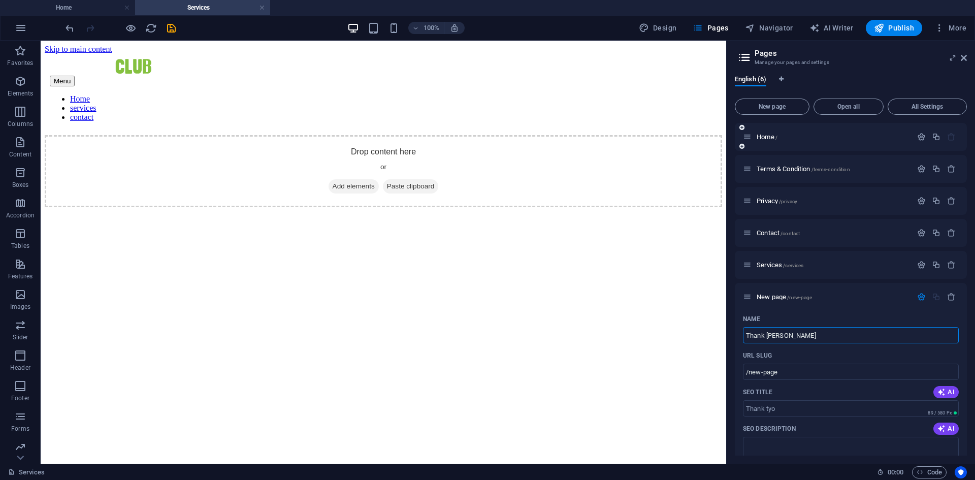
type input "Thank ty"
type input "/thank-tyo"
type input "Thank you"
type input "/thank-you"
type input "Thank you"
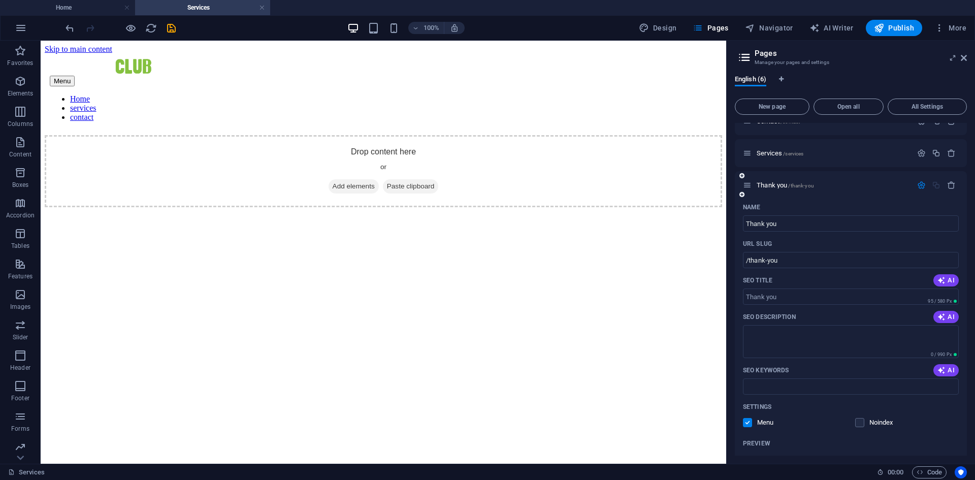
scroll to position [61, 0]
